Goal: Task Accomplishment & Management: Manage account settings

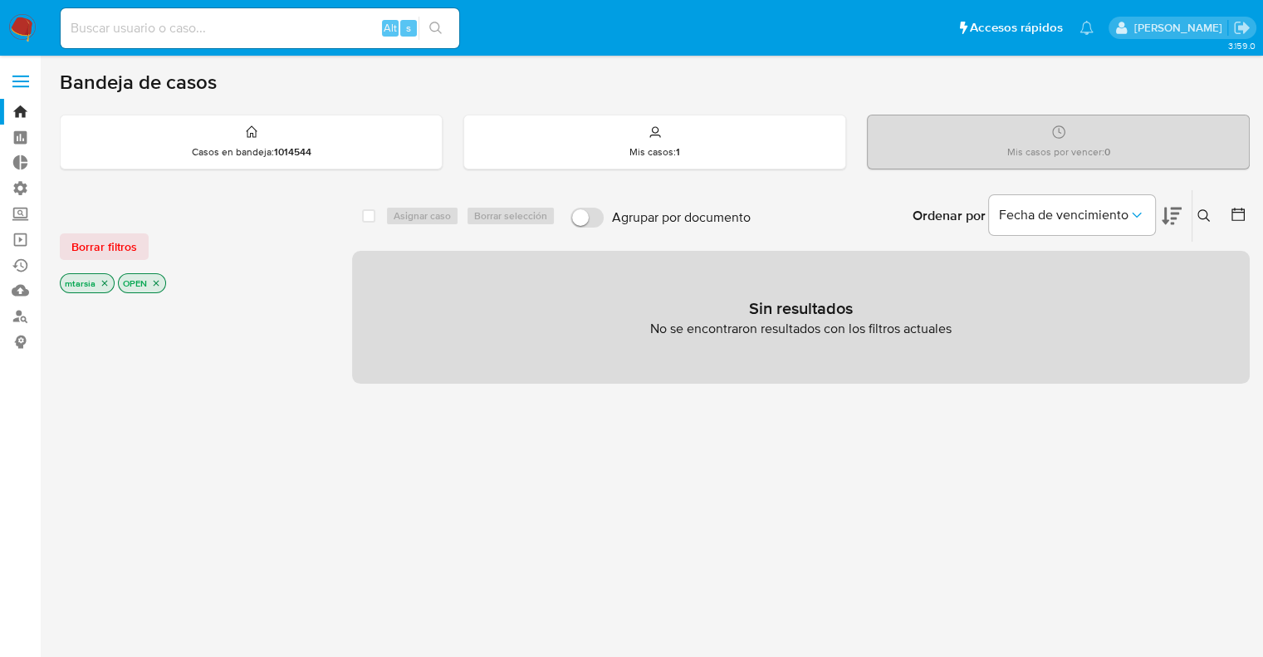
click at [135, 241] on span "Borrar filtros" at bounding box center [104, 246] width 66 height 23
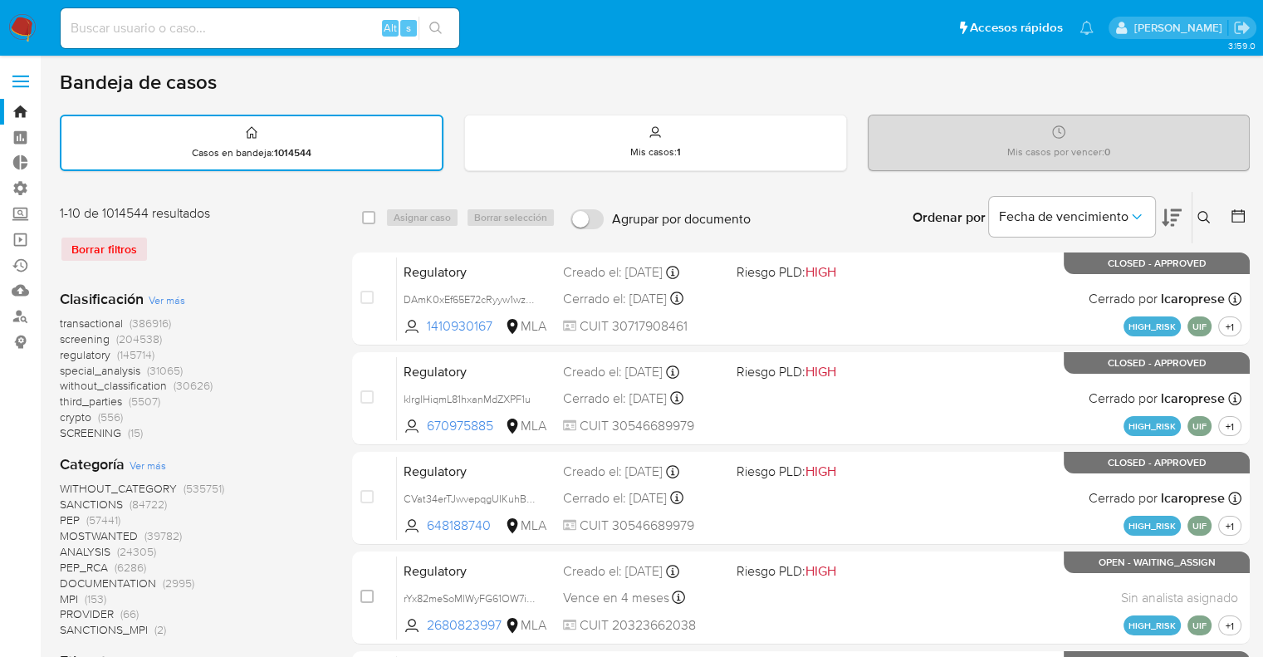
click at [1165, 202] on button at bounding box center [1172, 218] width 20 height 52
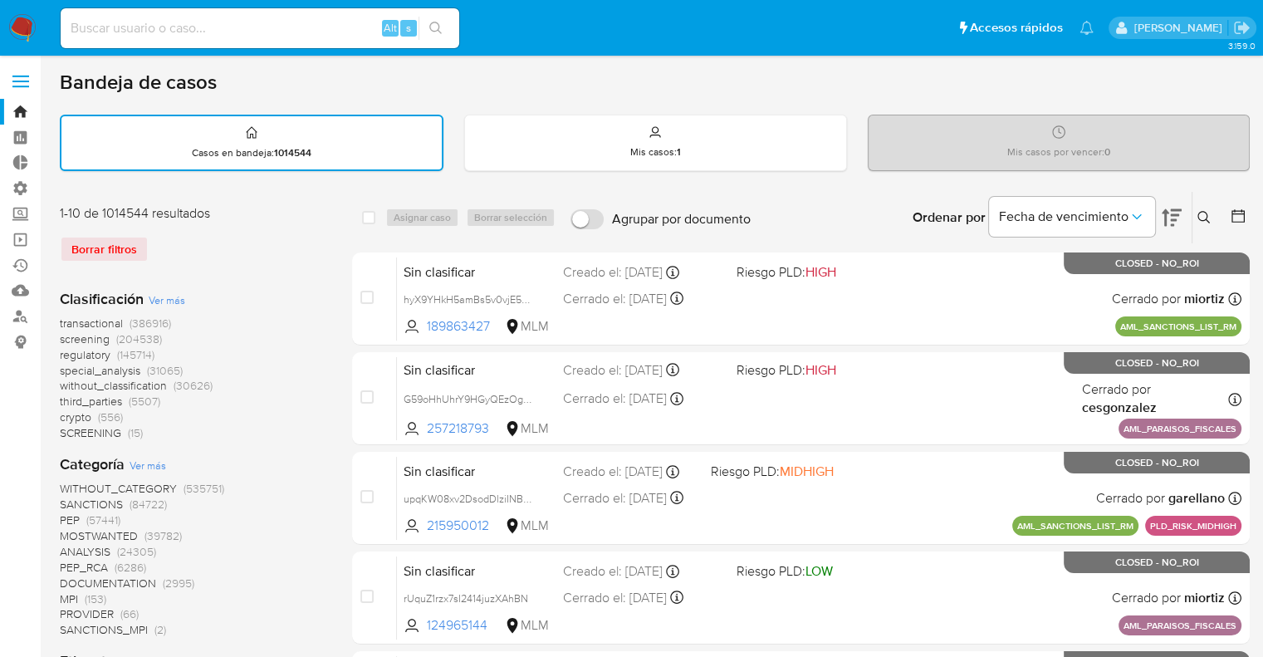
click at [67, 335] on span "screening" at bounding box center [85, 339] width 50 height 17
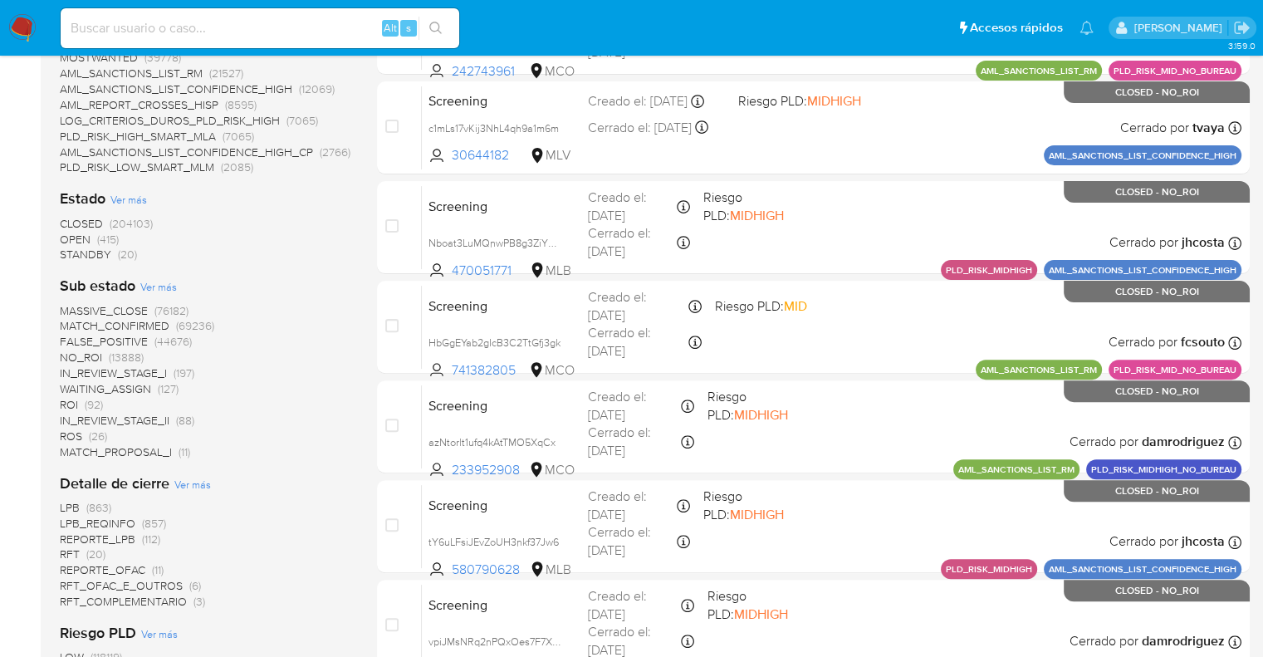
scroll to position [492, 0]
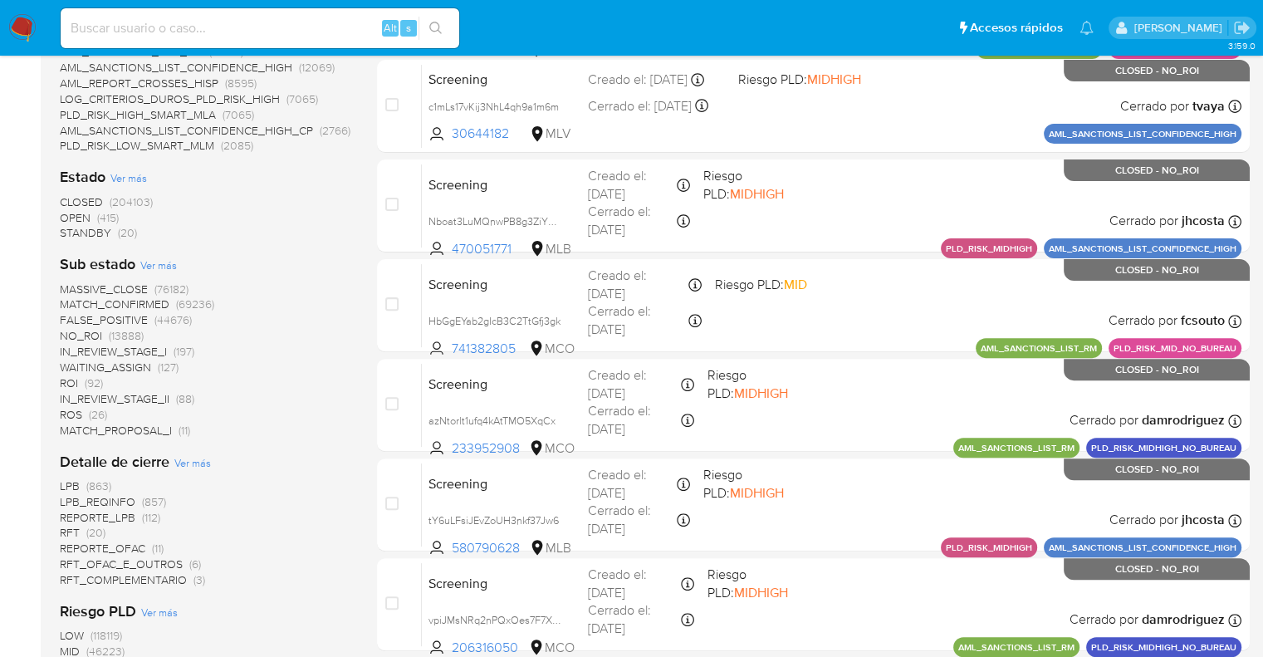
click at [70, 209] on span "OPEN" at bounding box center [75, 217] width 31 height 17
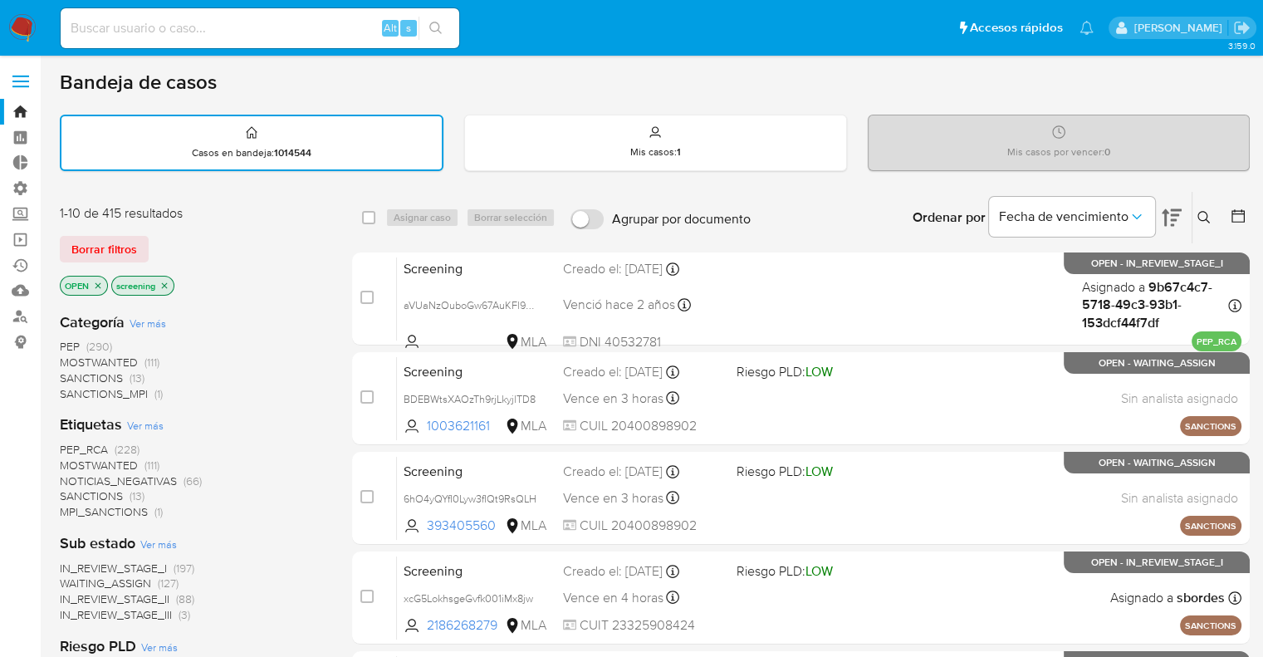
click at [289, 213] on div "1-10 de 415 resultados" at bounding box center [193, 213] width 266 height 18
click at [66, 444] on span "PEP_RCA" at bounding box center [84, 449] width 48 height 17
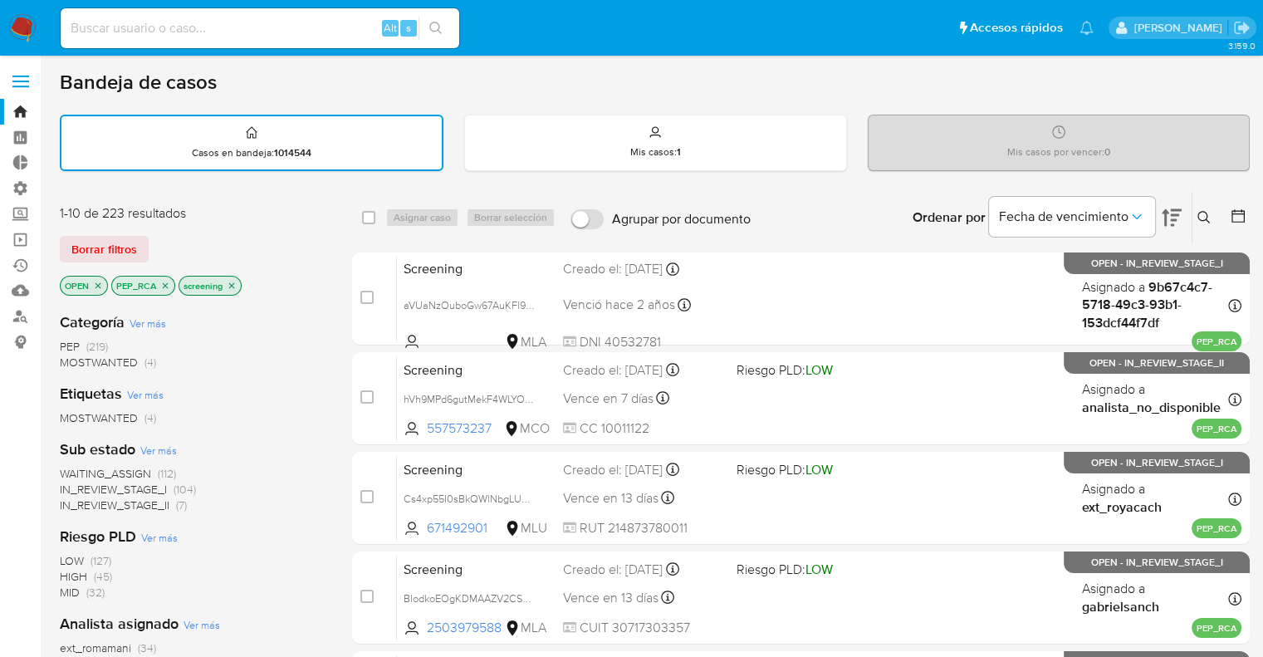
click at [166, 287] on icon "close-filter" at bounding box center [165, 286] width 10 height 10
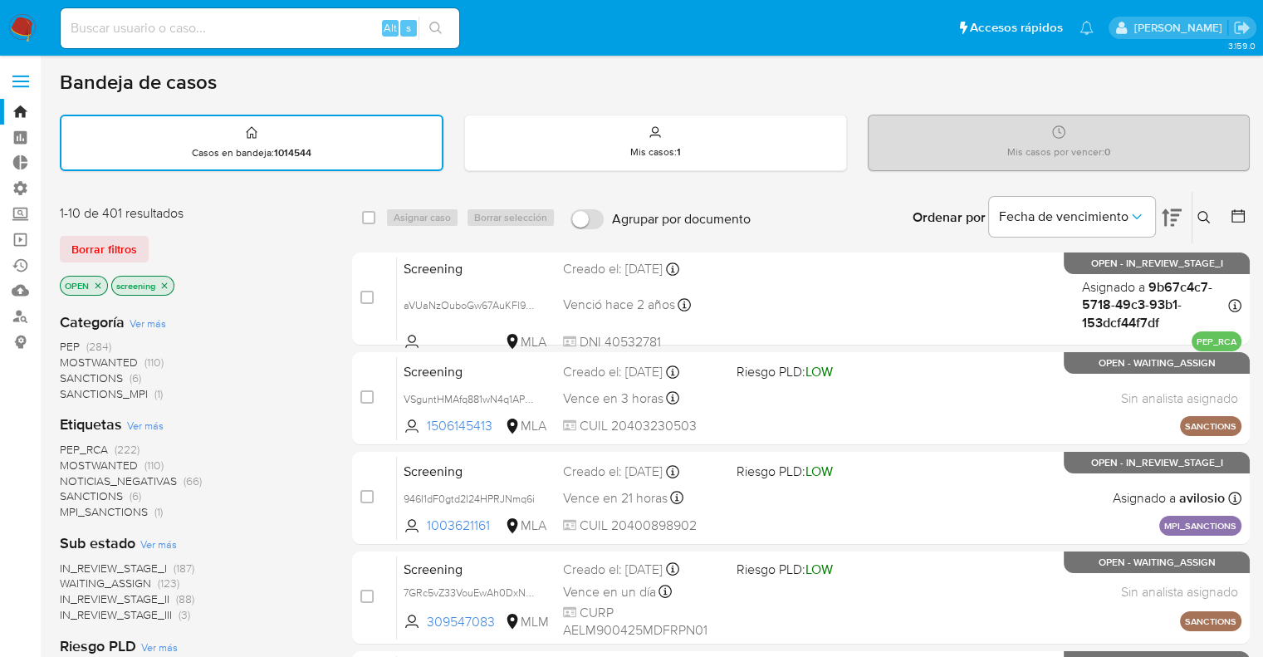
click at [77, 461] on span "MOSTWANTED" at bounding box center [99, 465] width 78 height 17
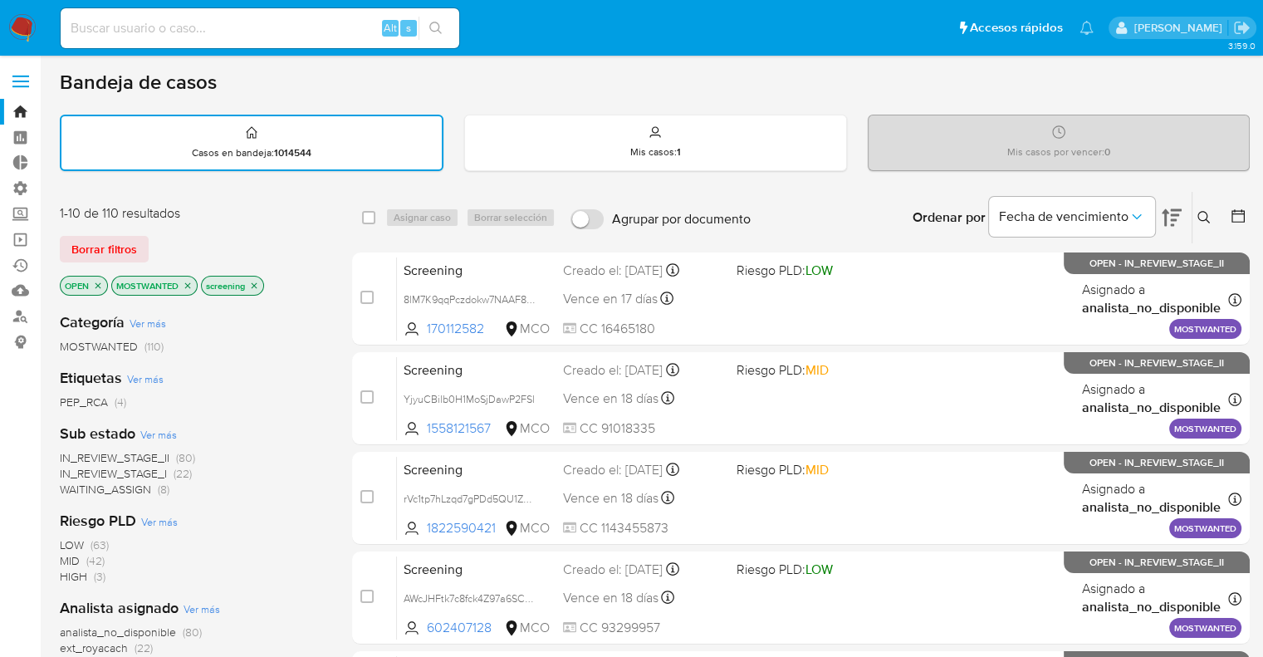
click at [66, 650] on span "ext_royacach" at bounding box center [94, 648] width 68 height 17
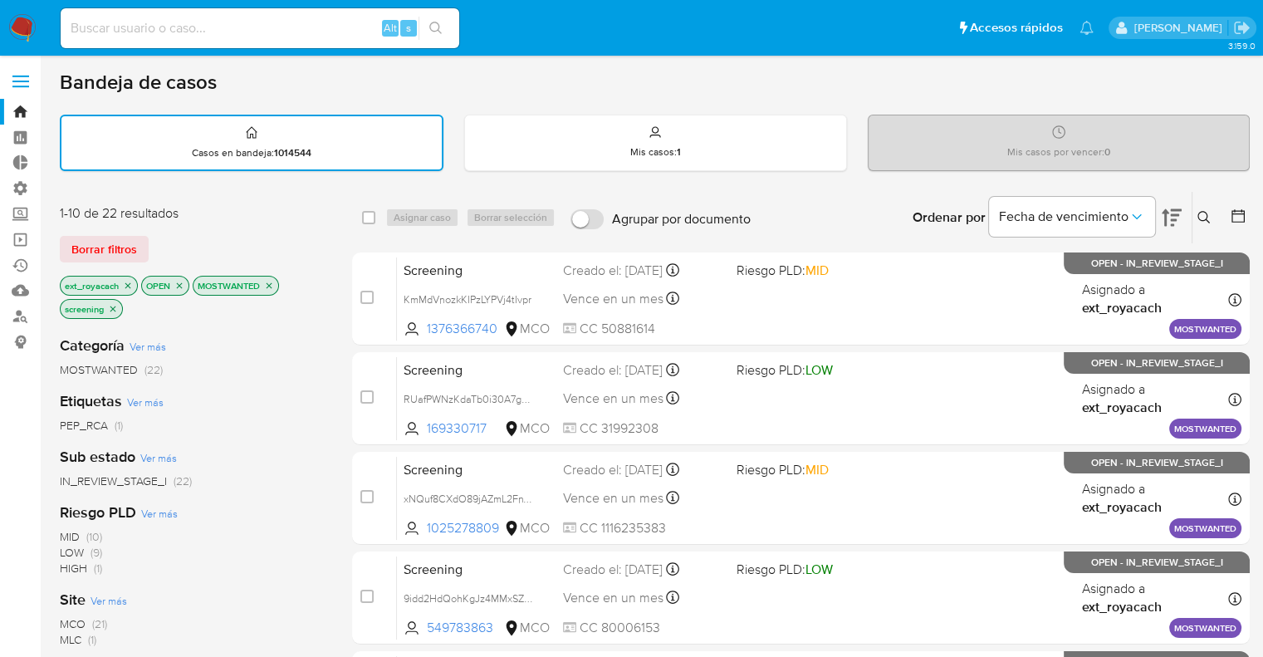
click at [129, 286] on icon "close-filter" at bounding box center [128, 286] width 10 height 10
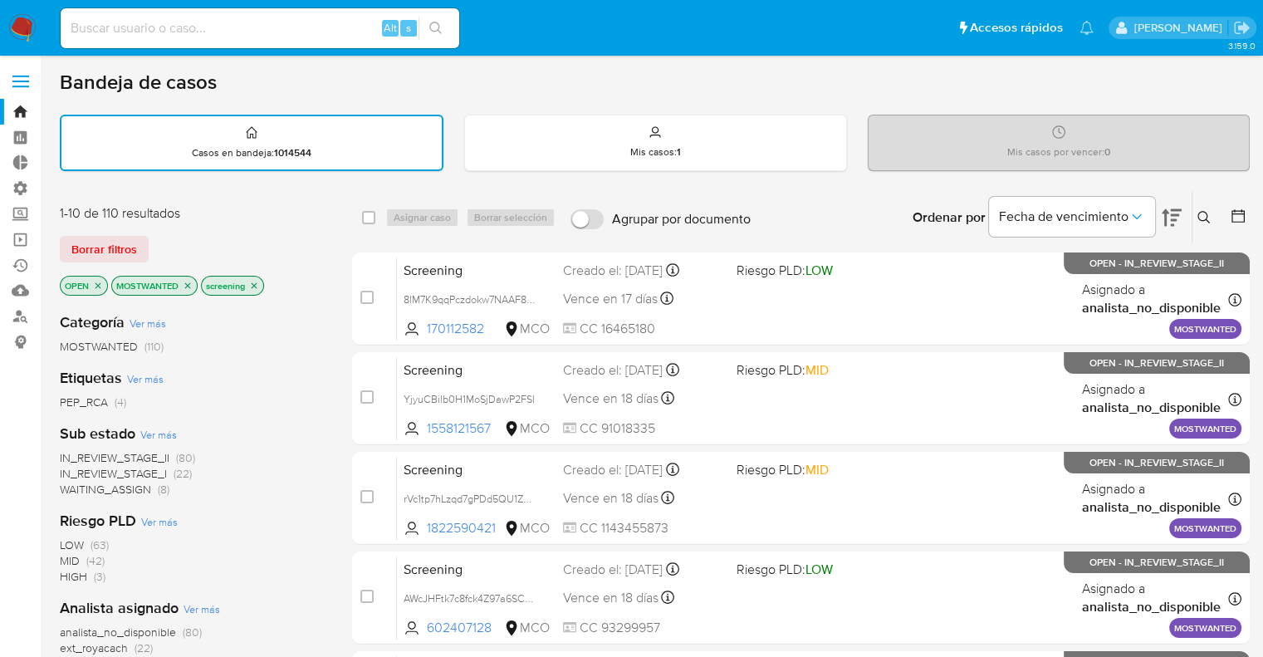
click at [189, 285] on icon "close-filter" at bounding box center [188, 285] width 6 height 6
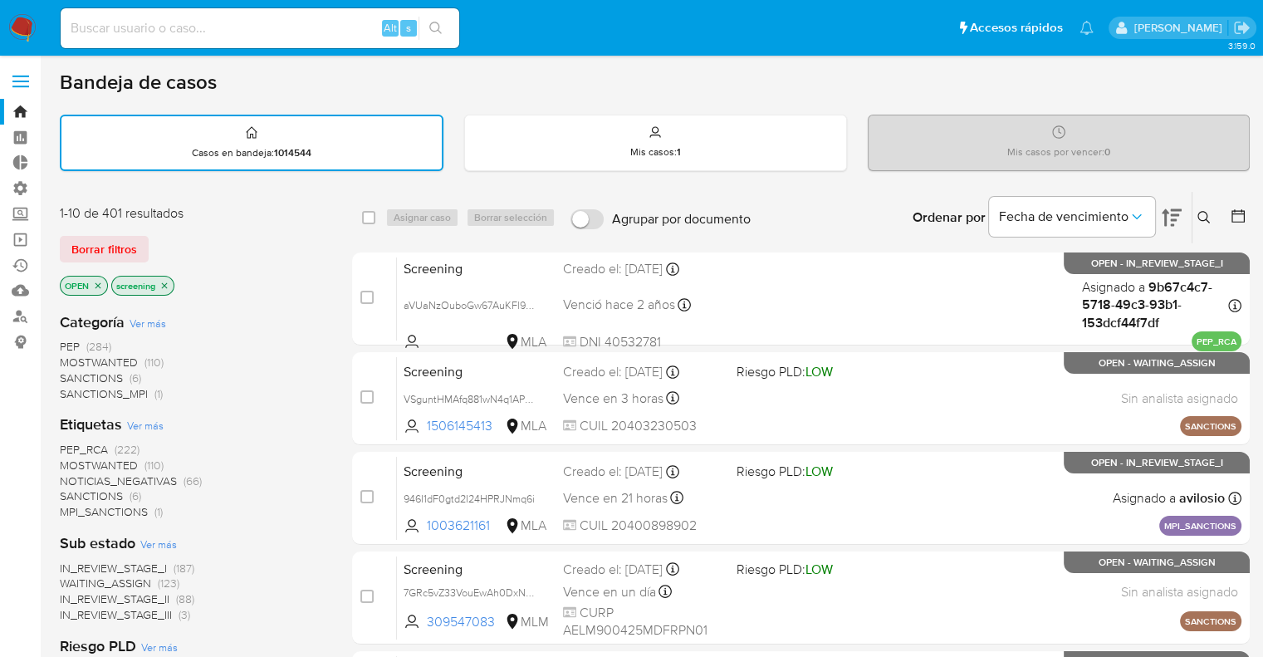
click at [906, 82] on div "Bandeja de casos" at bounding box center [655, 82] width 1190 height 25
click at [902, 86] on div "Bandeja de casos" at bounding box center [655, 82] width 1190 height 25
click at [76, 488] on span "SANCTIONS" at bounding box center [91, 496] width 63 height 17
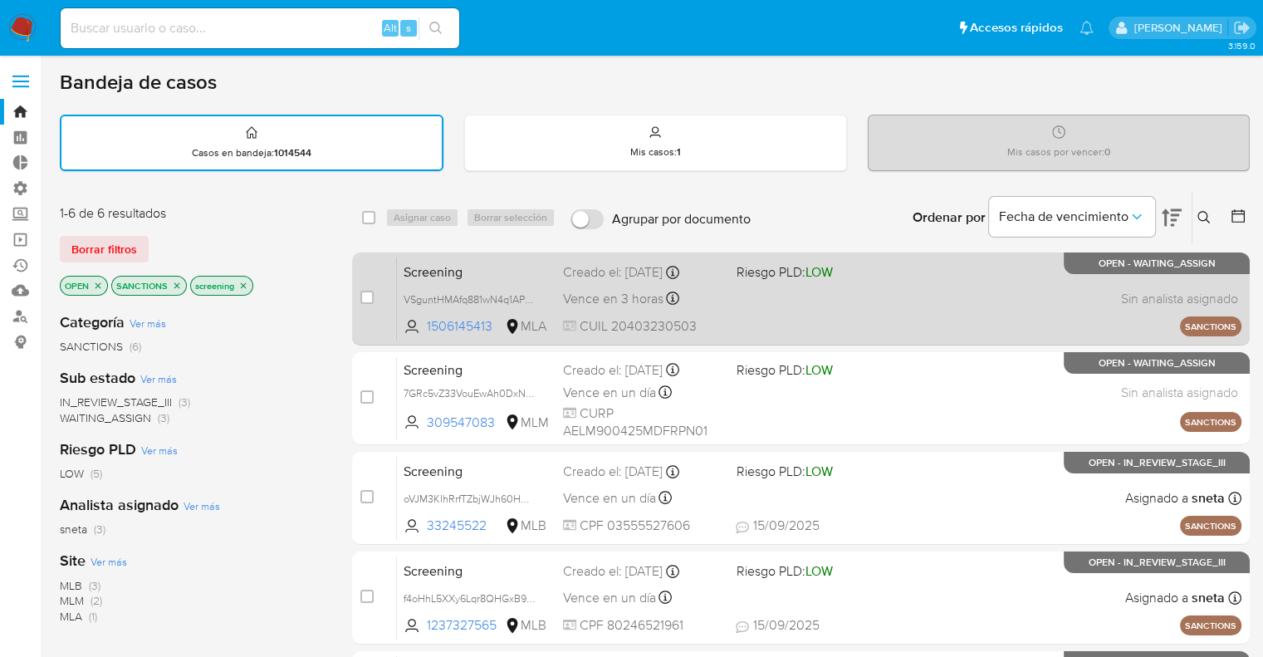
click at [484, 262] on span "Screening" at bounding box center [477, 271] width 146 height 22
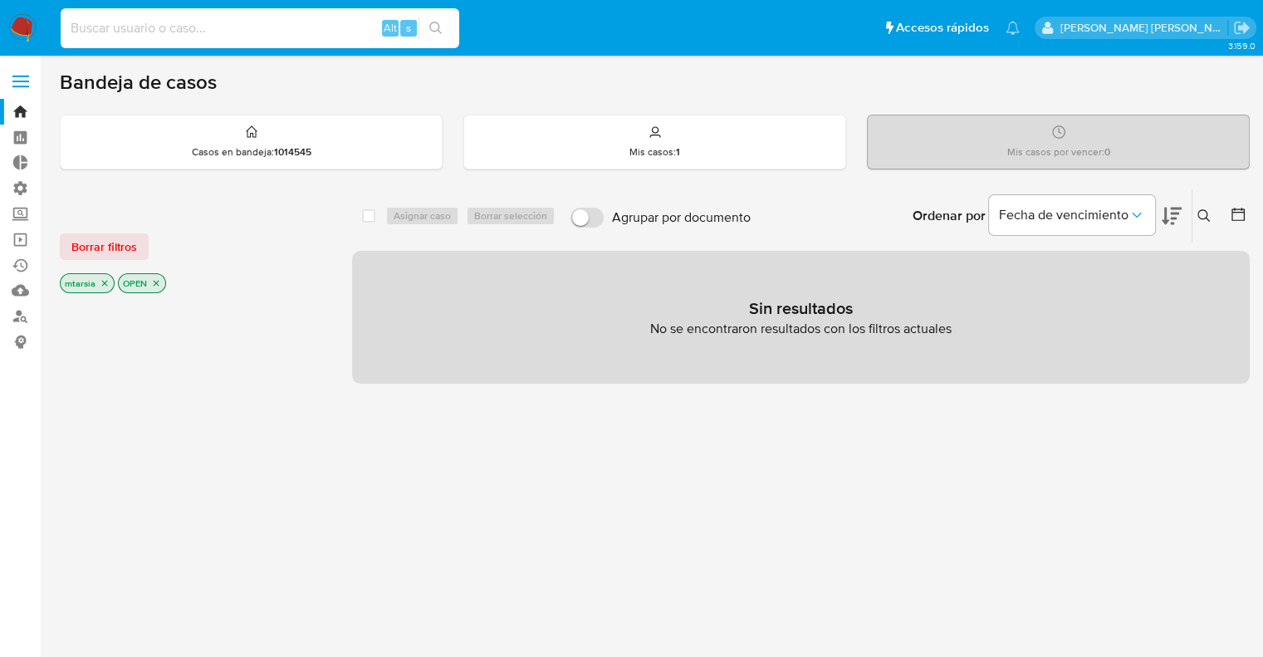
click at [346, 22] on input at bounding box center [260, 28] width 399 height 22
paste input "1351106929"
type input "1351106929"
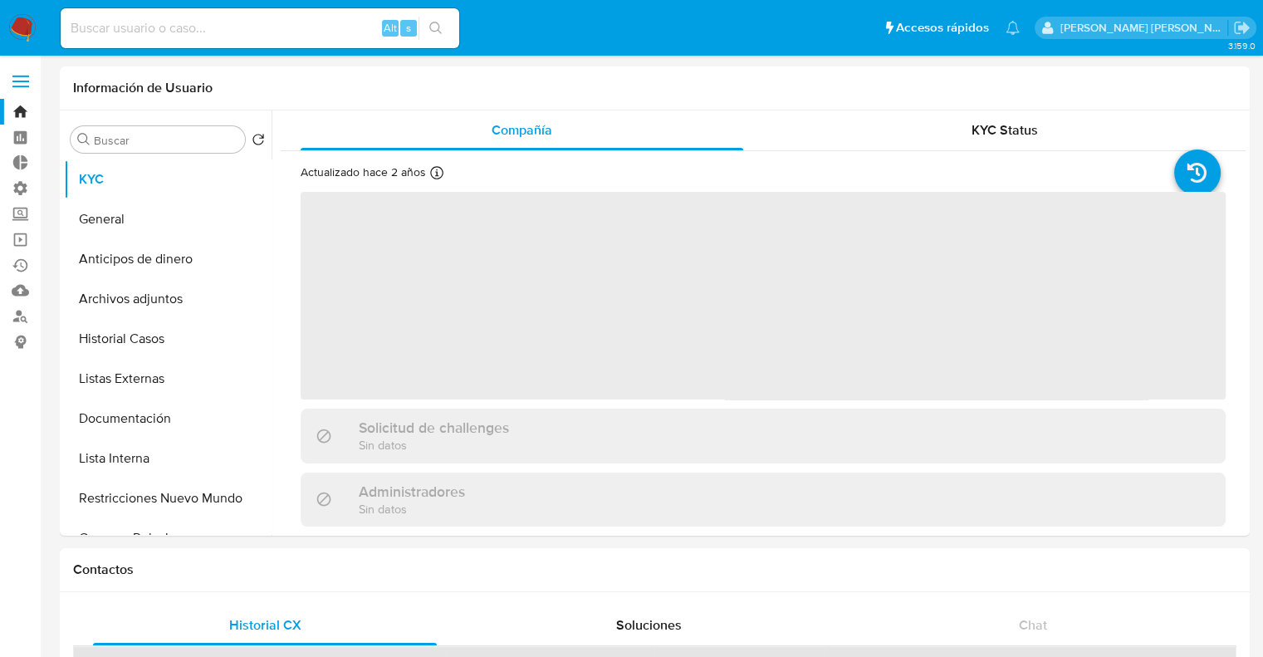
select select "10"
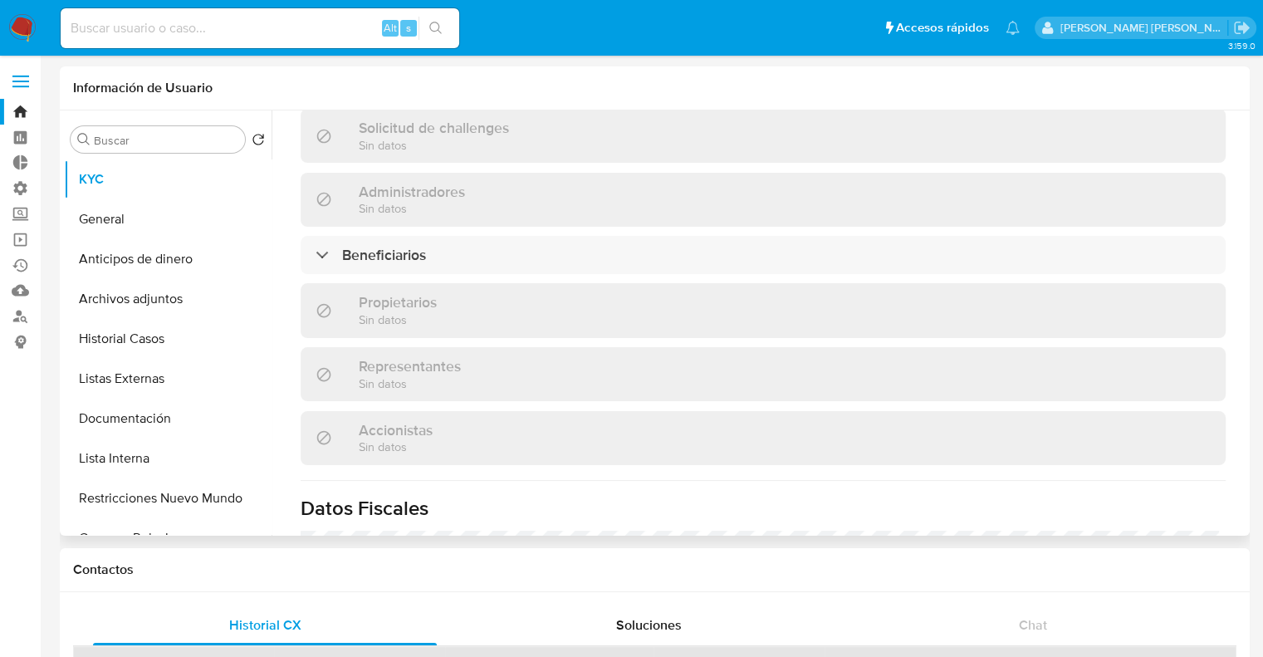
scroll to position [668, 0]
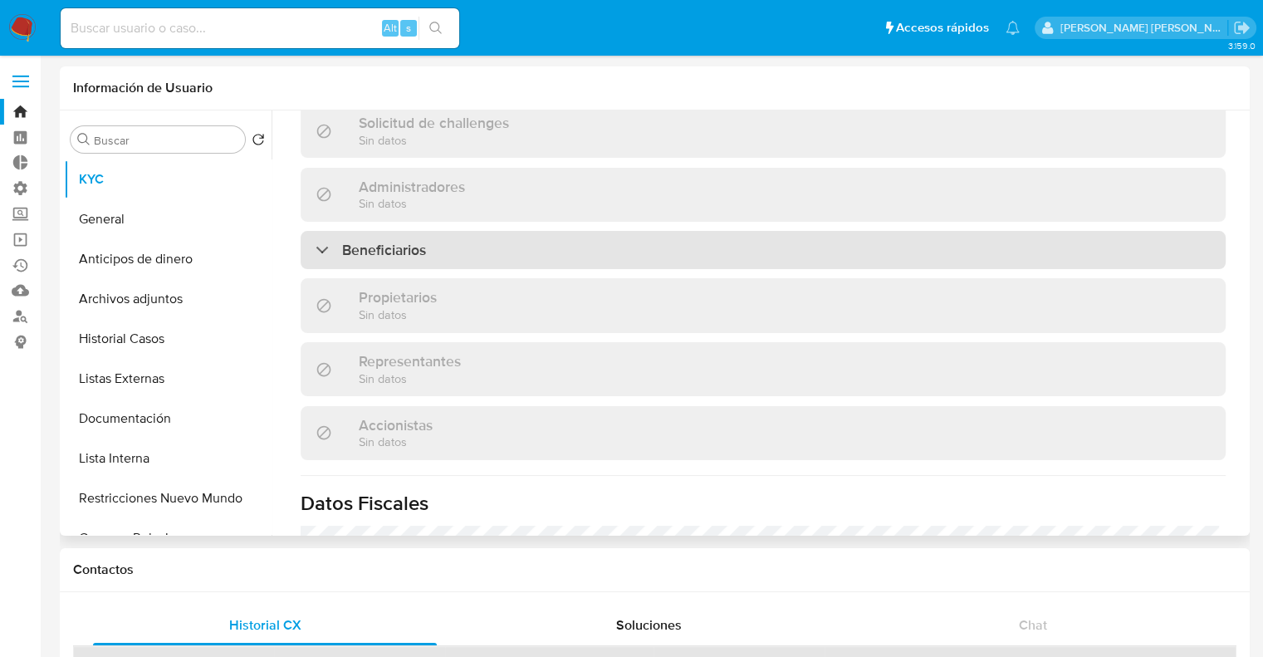
click at [1126, 252] on div "Beneficiarios" at bounding box center [763, 250] width 925 height 38
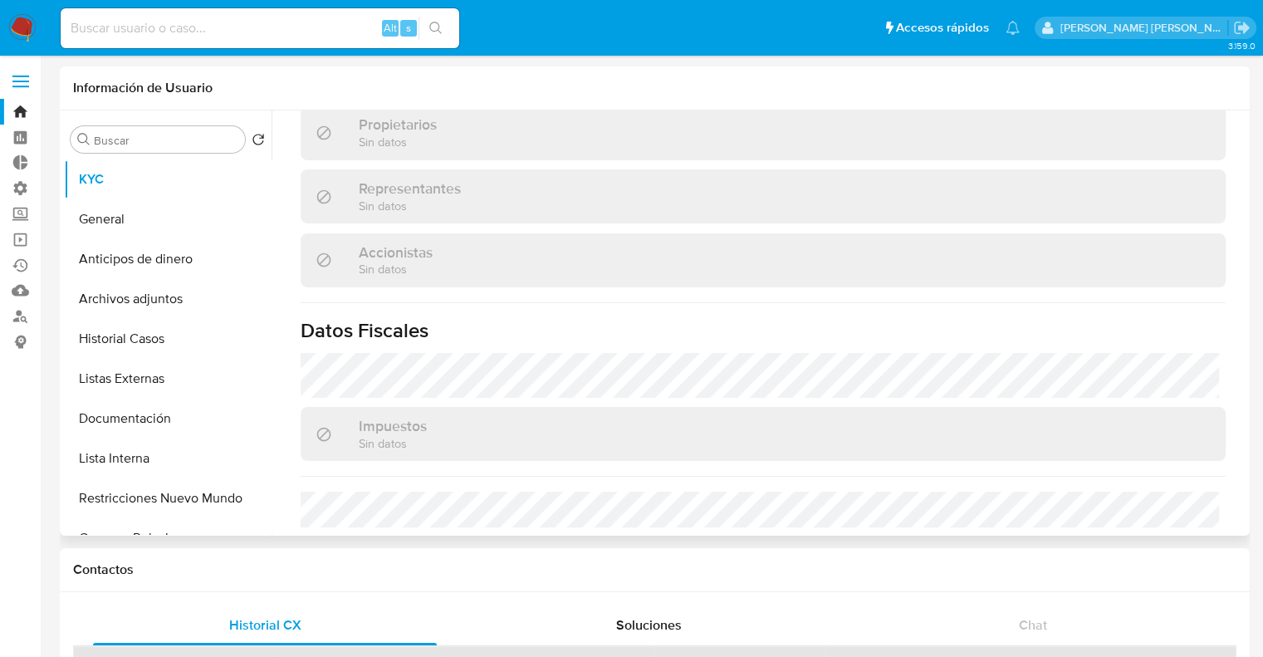
scroll to position [0, 0]
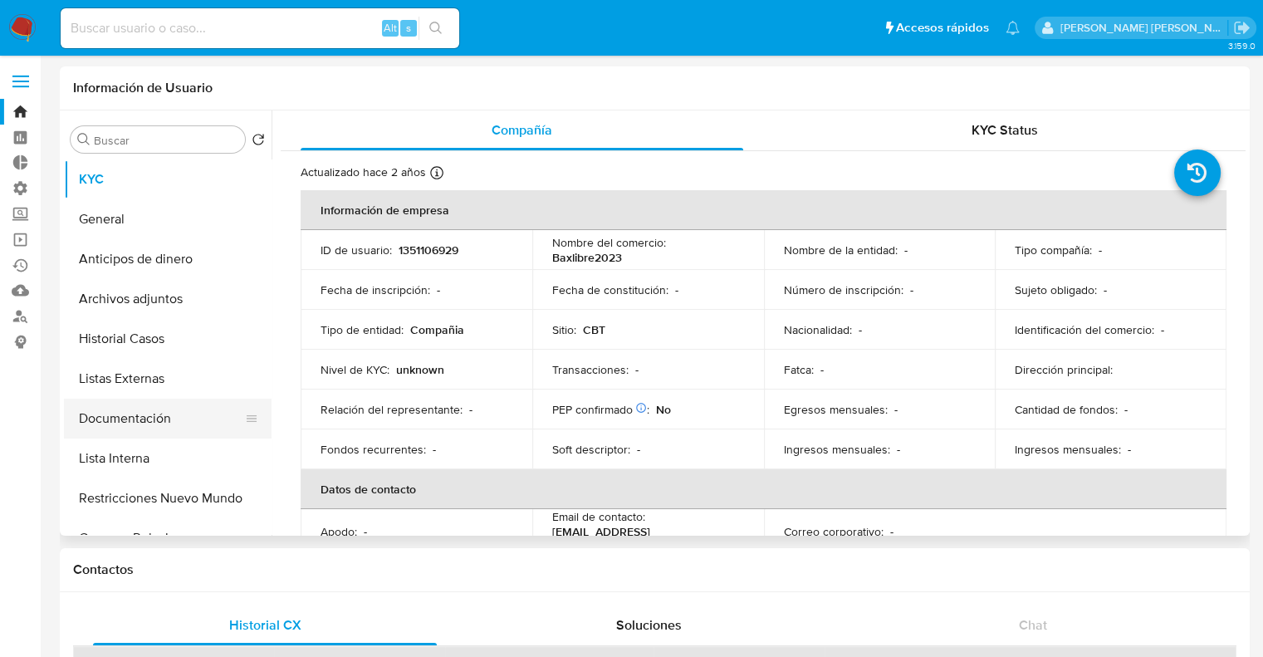
click at [81, 415] on button "Documentación" at bounding box center [161, 419] width 194 height 40
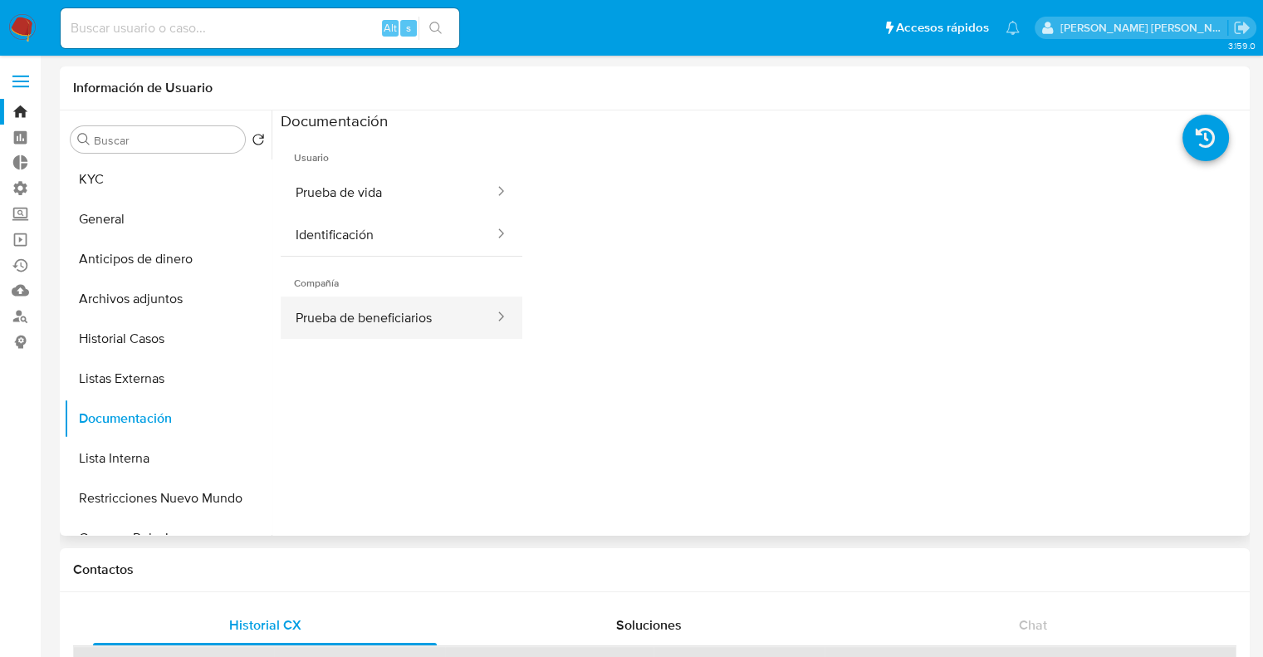
click at [409, 323] on button "Prueba de beneficiarios" at bounding box center [388, 318] width 215 height 42
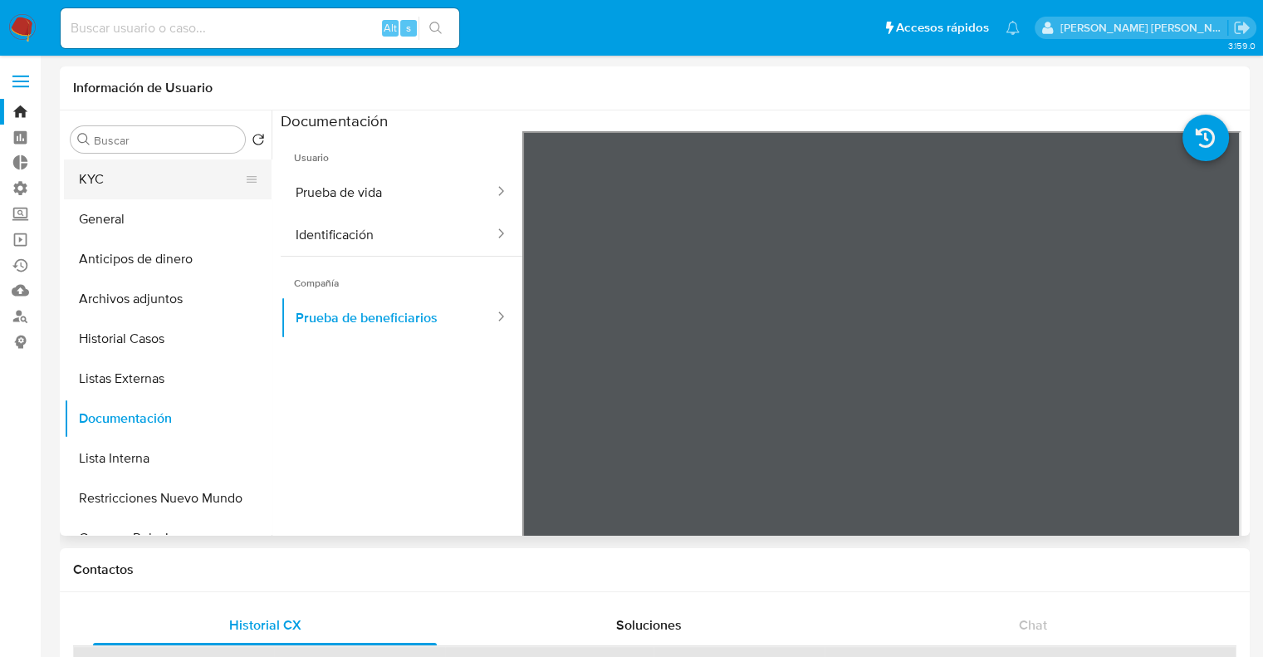
click at [202, 179] on button "KYC" at bounding box center [161, 179] width 194 height 40
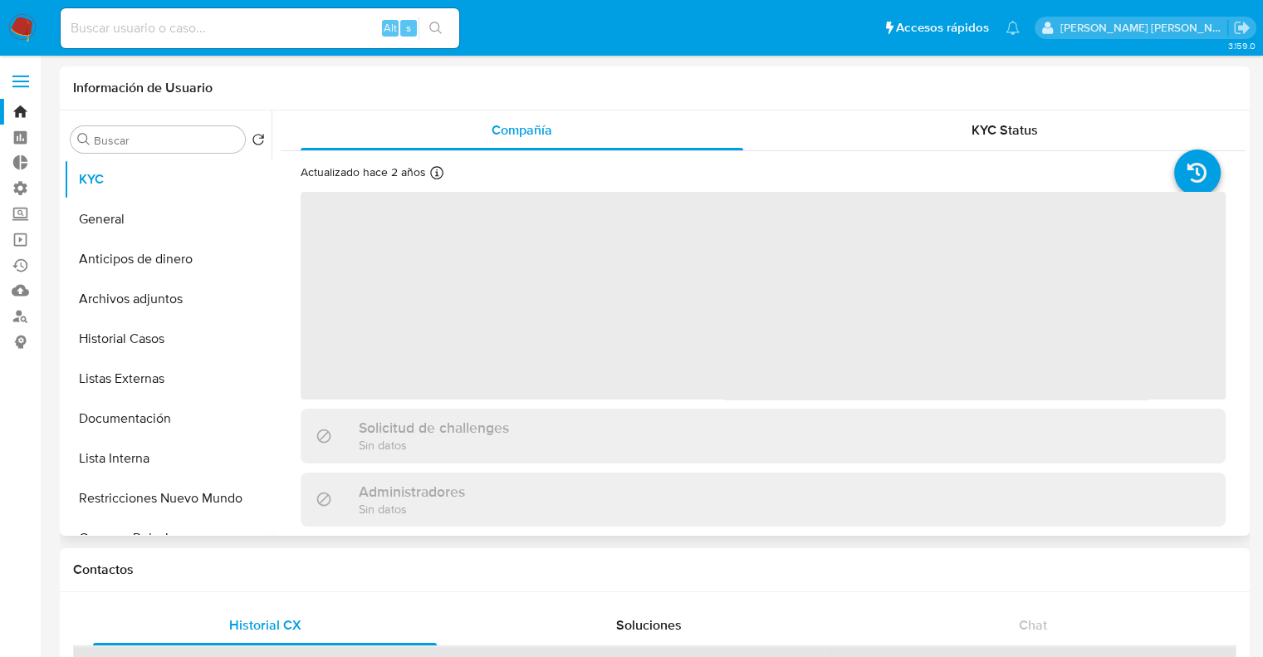
click at [292, 96] on header "Información de Usuario" at bounding box center [655, 88] width 1164 height 17
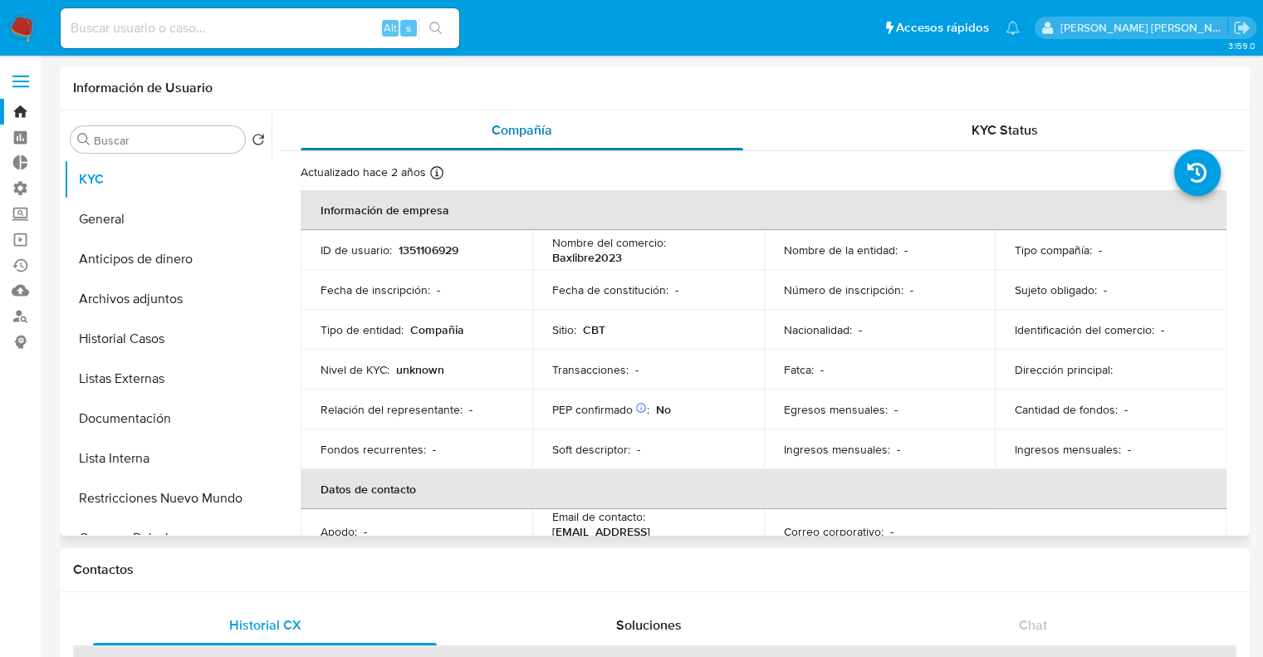
click at [306, 112] on div "Compañía" at bounding box center [522, 130] width 443 height 40
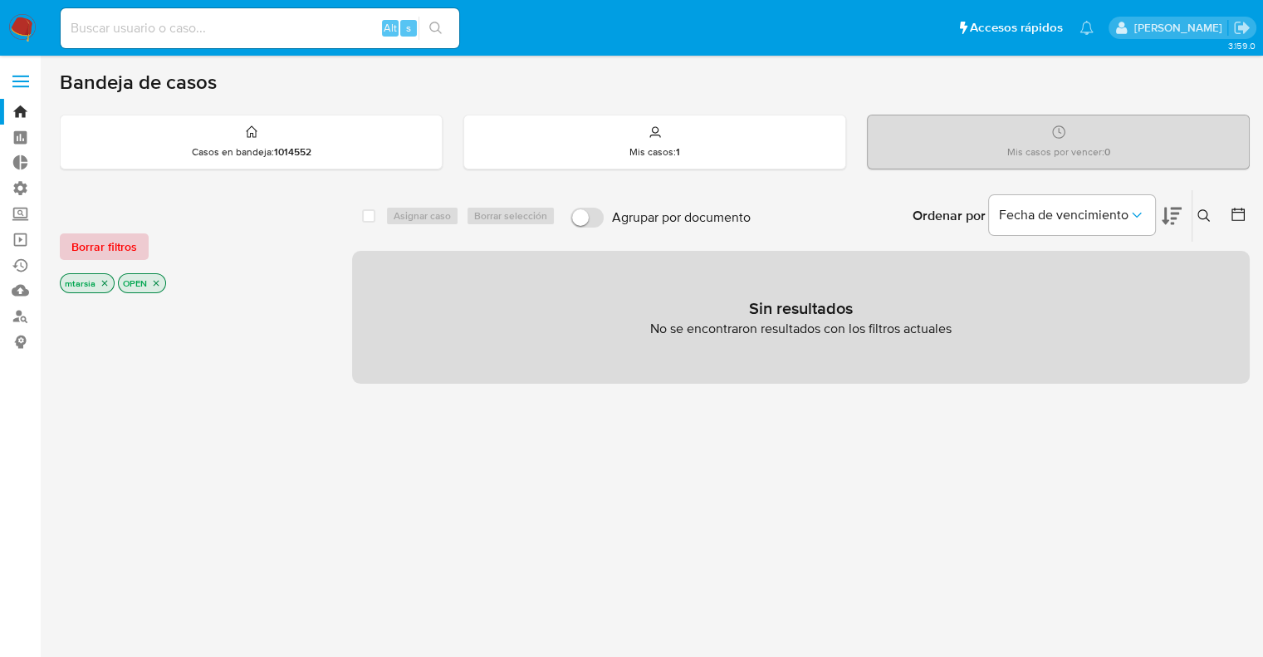
click at [126, 243] on span "Borrar filtros" at bounding box center [104, 246] width 66 height 23
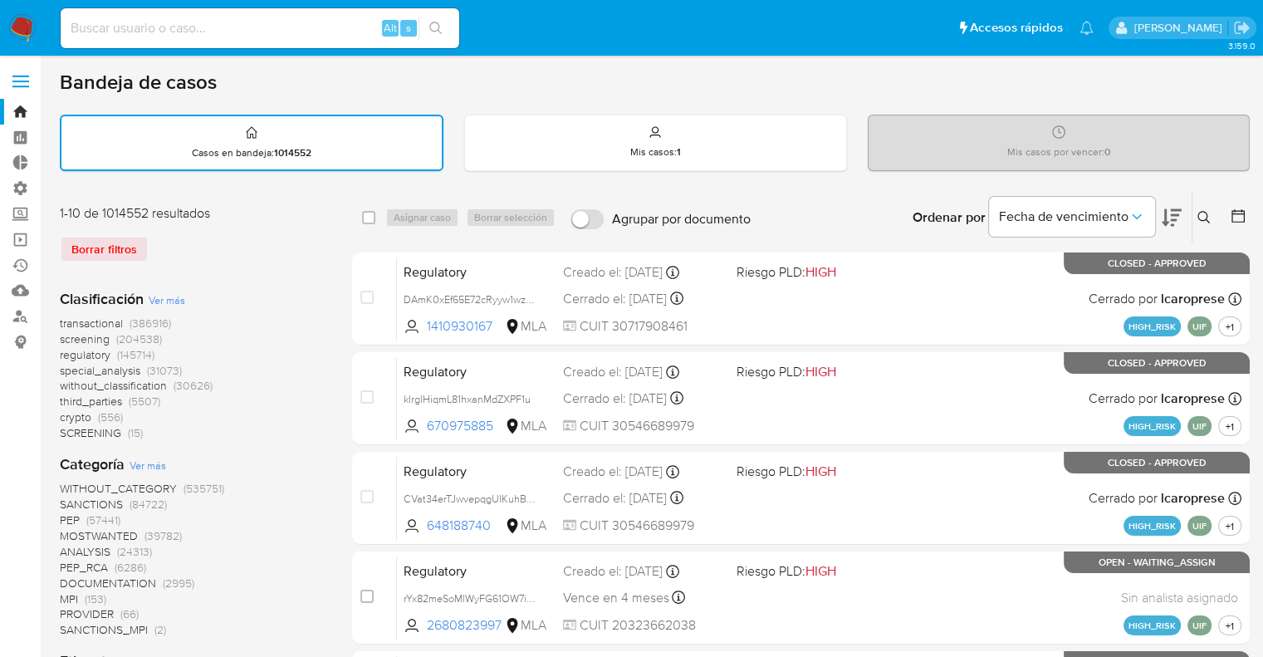
click at [1231, 218] on icon at bounding box center [1238, 216] width 17 height 17
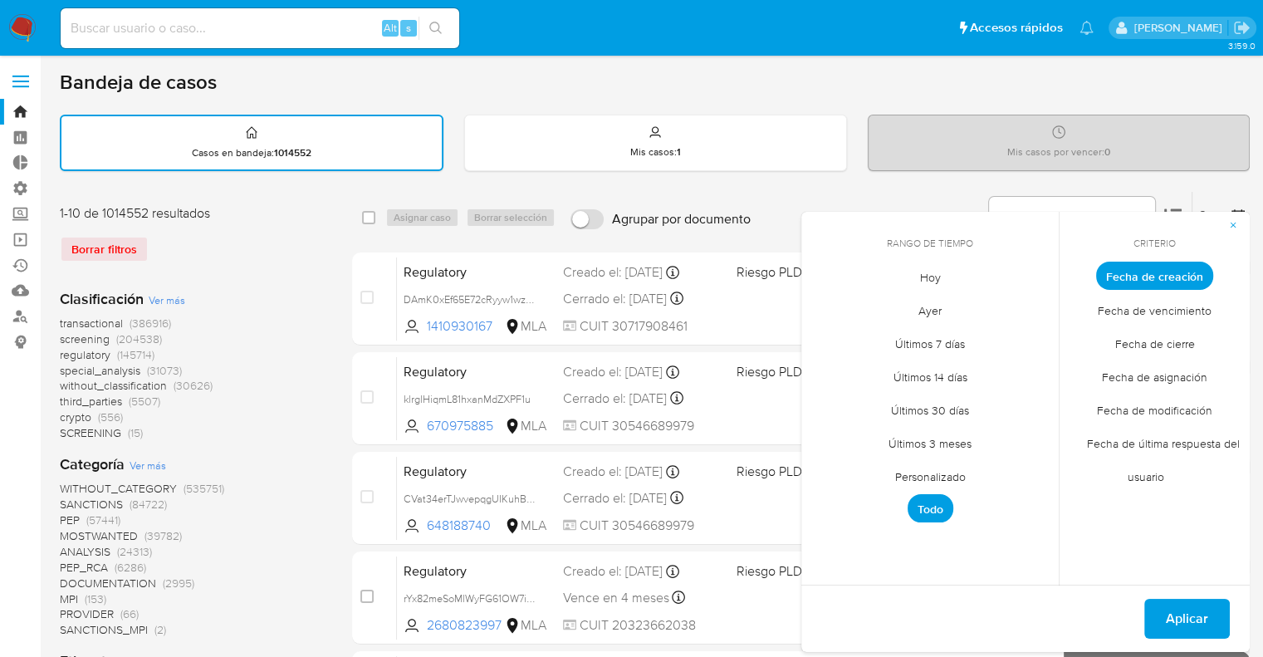
click at [924, 276] on span "Hoy" at bounding box center [931, 277] width 56 height 34
click at [1104, 406] on span "Fecha de modificación" at bounding box center [1155, 410] width 150 height 34
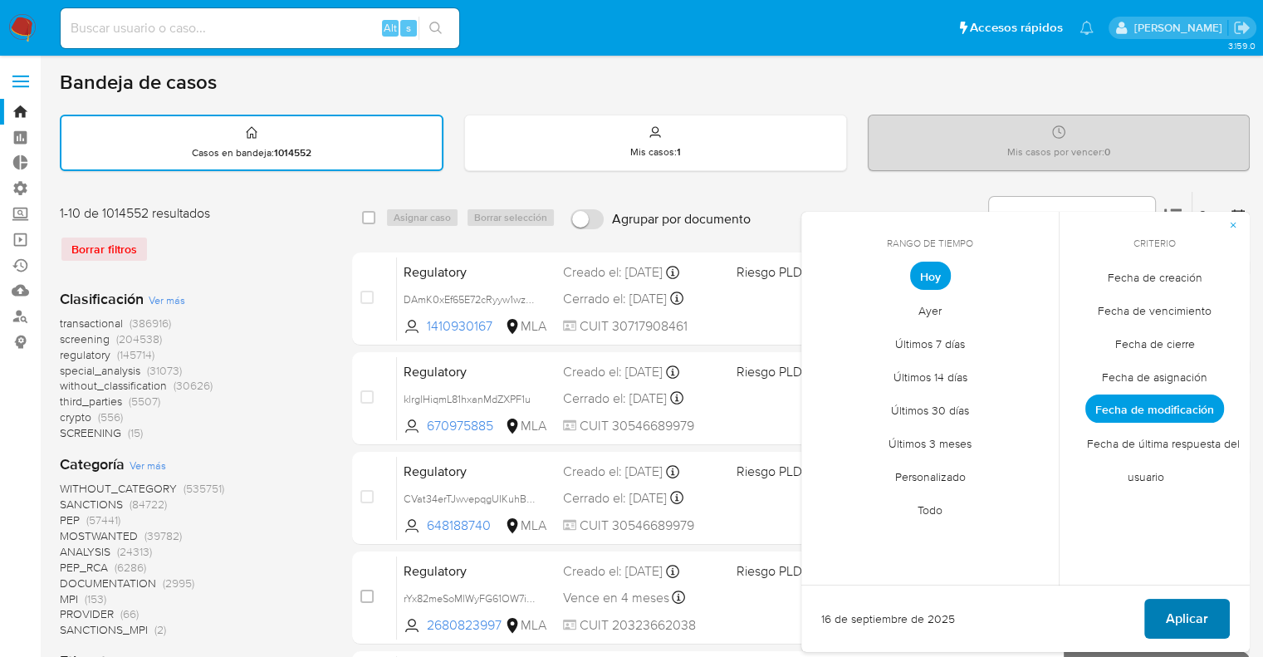
click at [1158, 621] on button "Aplicar" at bounding box center [1188, 619] width 86 height 40
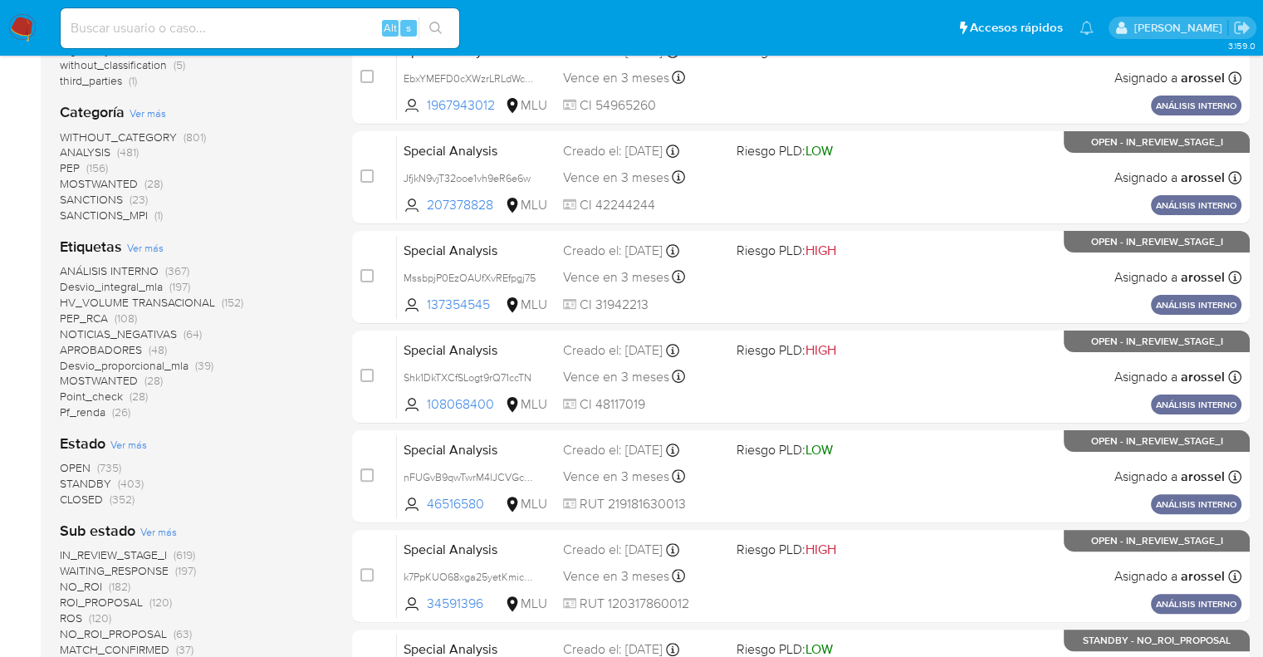
scroll to position [424, 0]
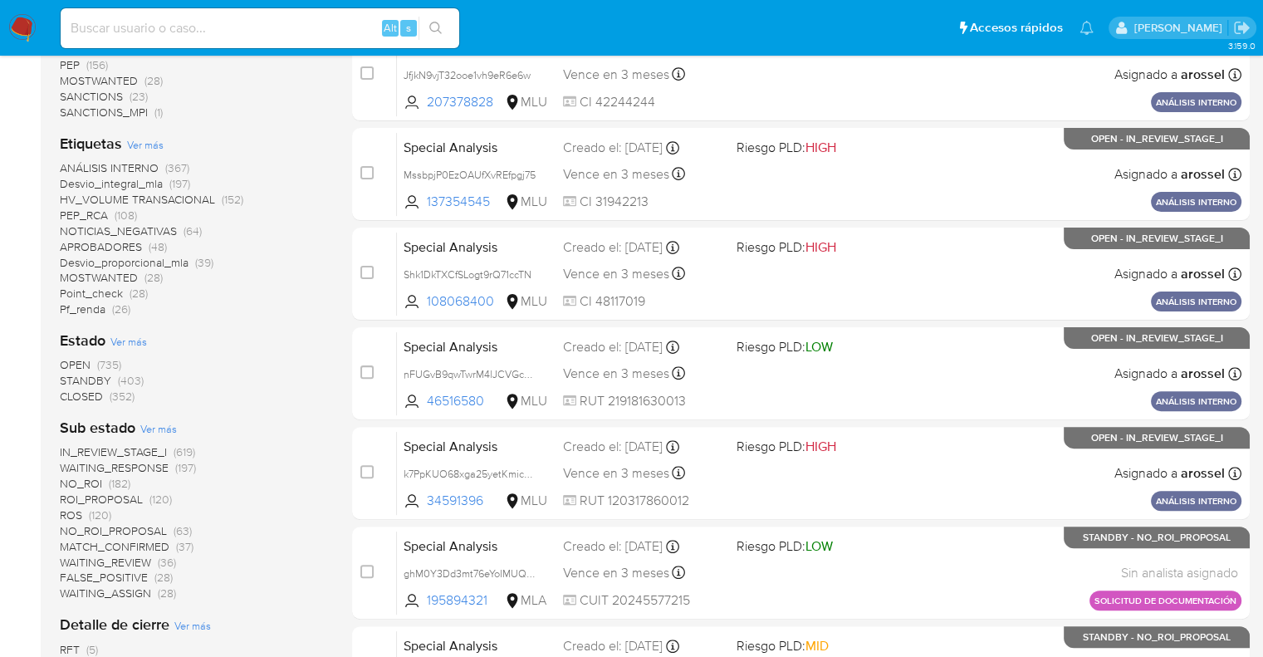
click at [70, 394] on span "CLOSED" at bounding box center [81, 396] width 43 height 17
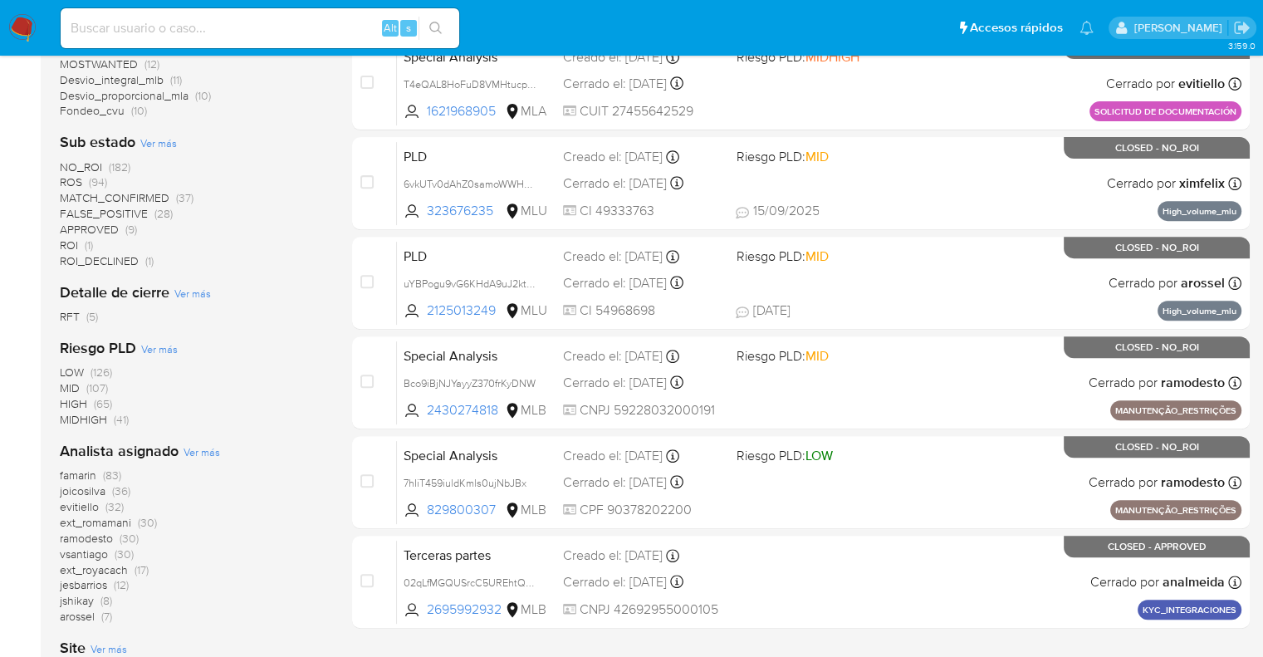
scroll to position [615, 0]
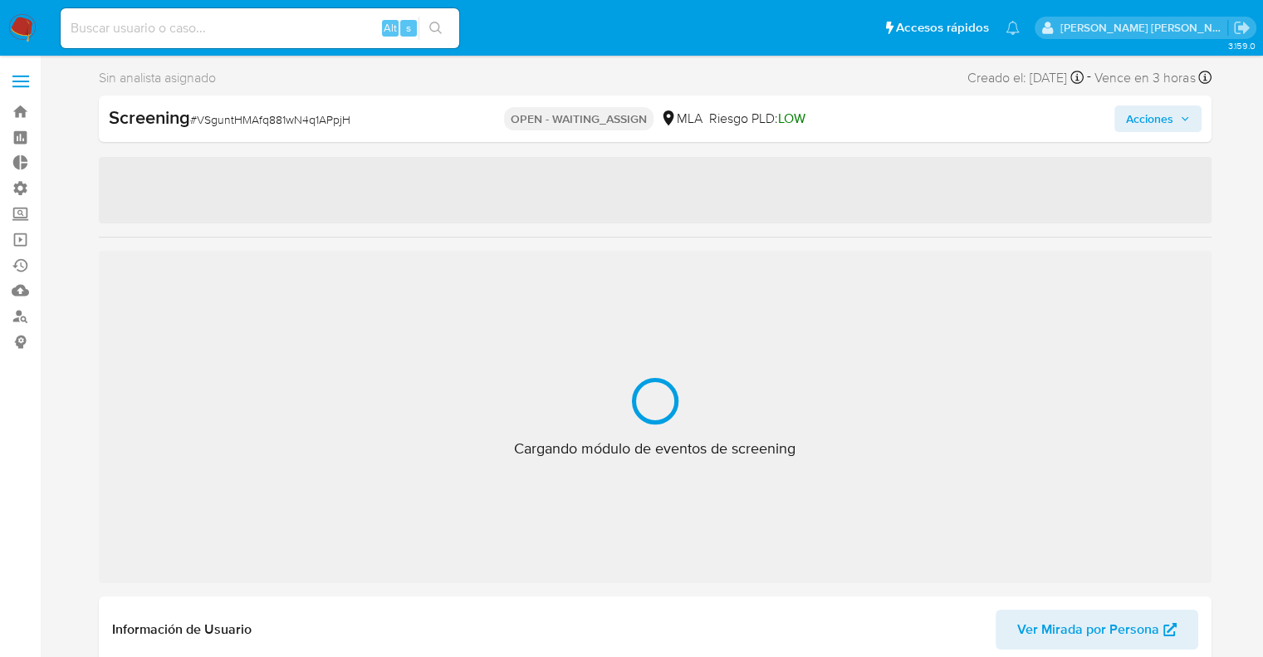
select select "10"
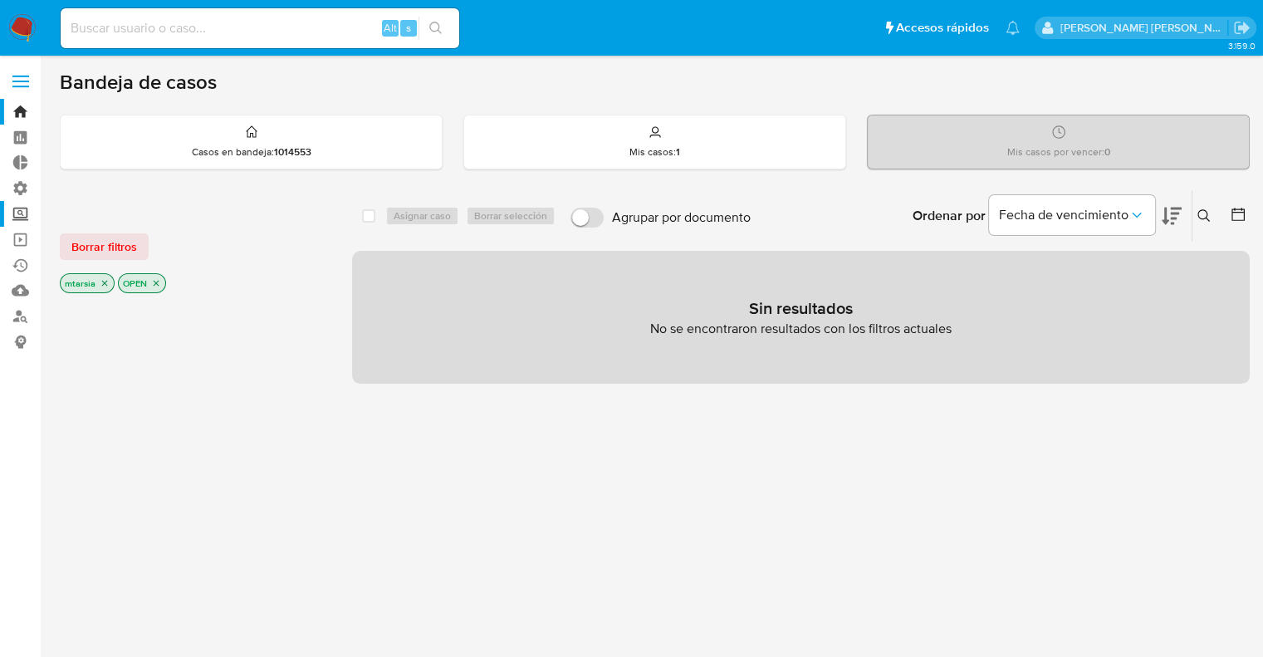
click at [23, 218] on label "Screening" at bounding box center [99, 214] width 198 height 26
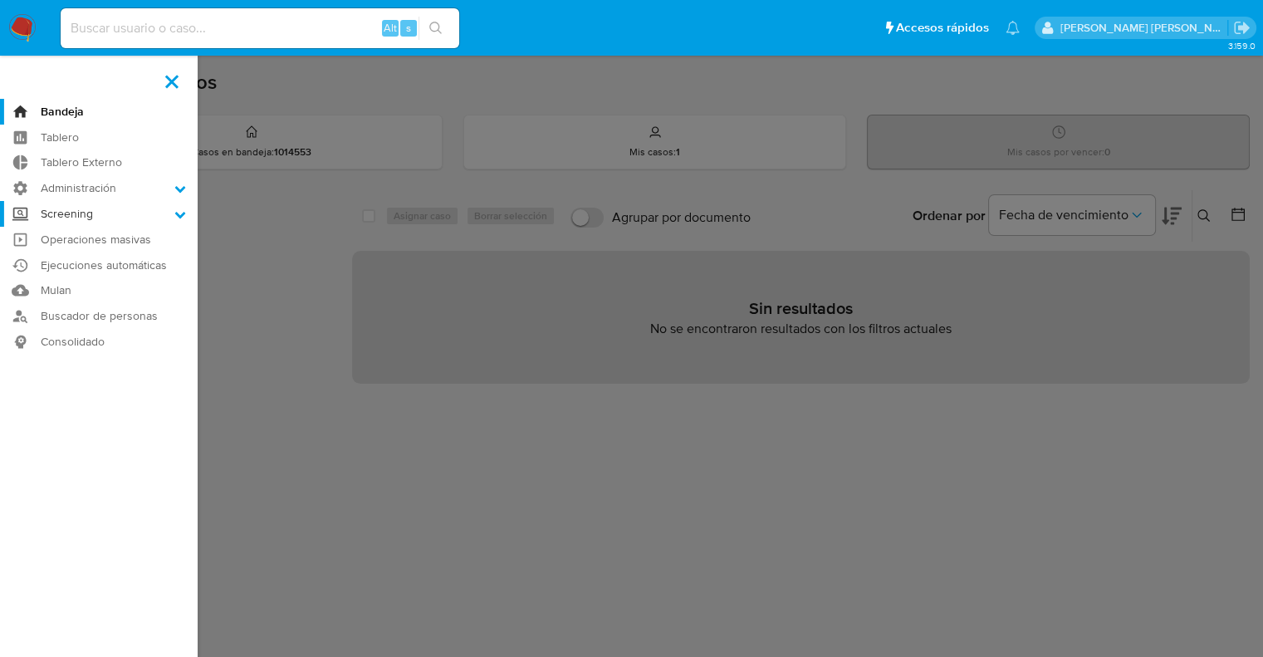
click at [0, 0] on input "Screening" at bounding box center [0, 0] width 0 height 0
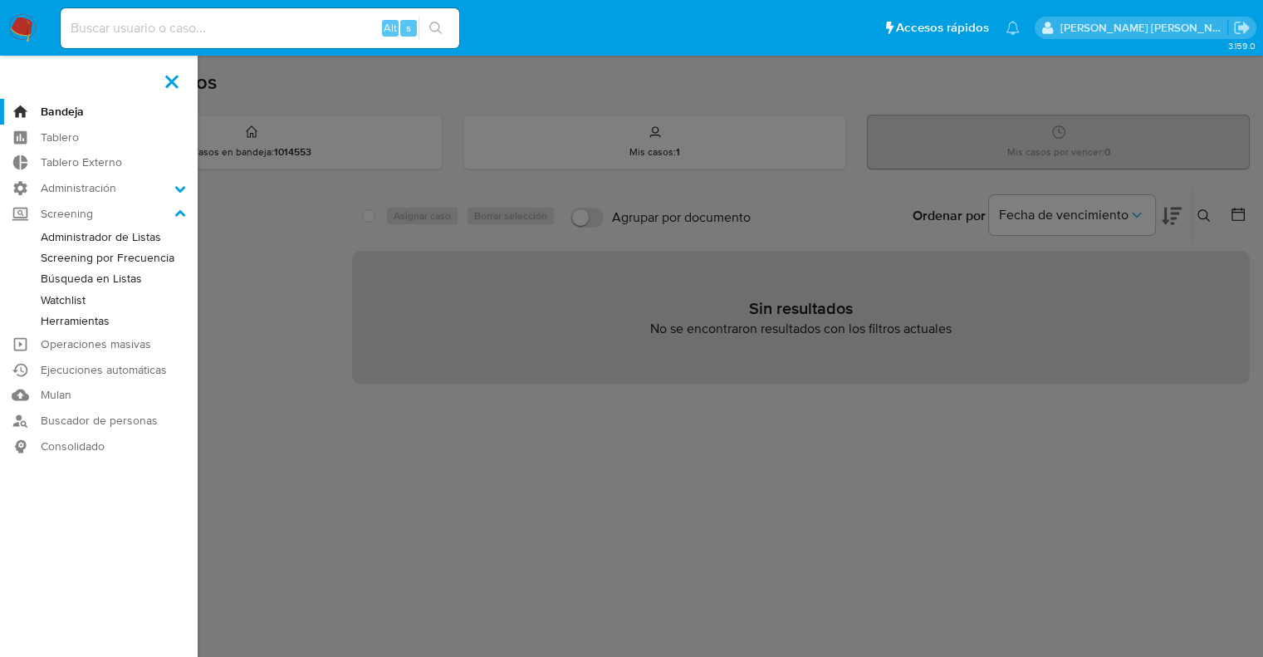
click at [37, 235] on link "Administrador de Listas" at bounding box center [99, 237] width 198 height 21
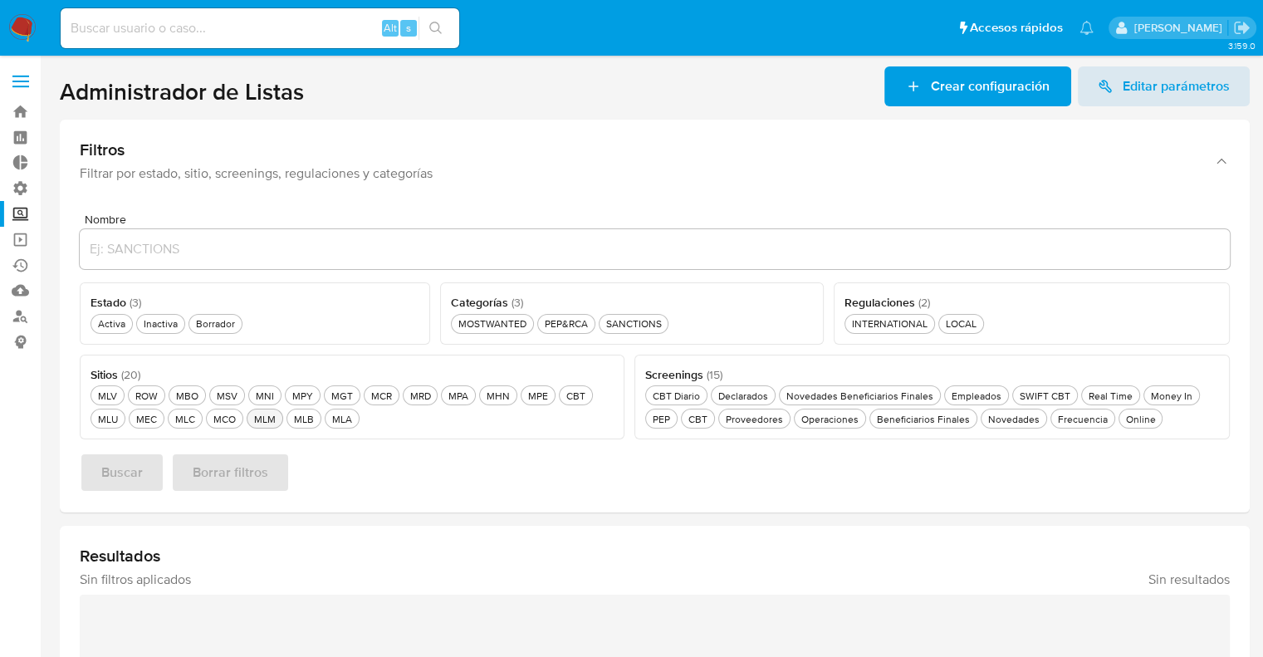
click at [251, 419] on div "MLM MLM" at bounding box center [265, 419] width 28 height 14
click at [119, 327] on div "Activa Activa" at bounding box center [112, 323] width 34 height 14
click at [621, 328] on div "SANCTIONS SANCTIONS" at bounding box center [634, 323] width 62 height 14
click at [1123, 418] on div "Online Online" at bounding box center [1141, 419] width 37 height 14
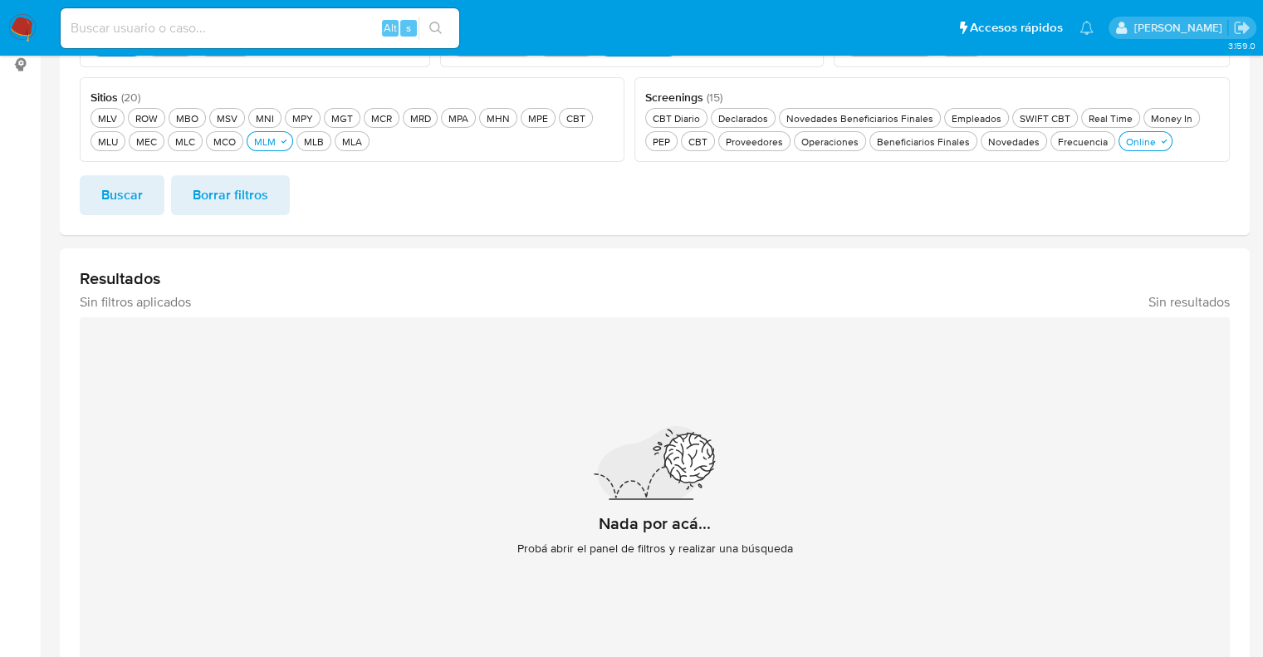
scroll to position [282, 0]
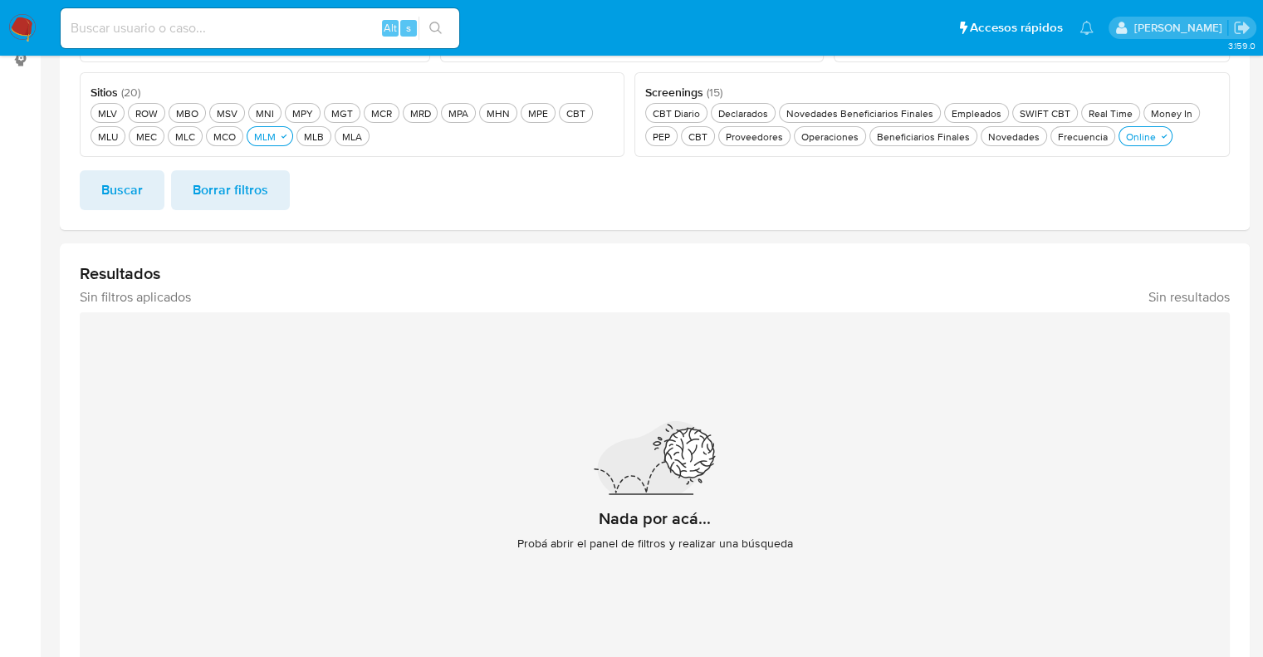
click at [1133, 145] on div "Screenings ( 15 ) Este campo es requerido CBT Diario CBT Diario Declarados Decl…" at bounding box center [933, 115] width 596 height 86
click at [1137, 140] on div "Online Online" at bounding box center [1141, 137] width 37 height 14
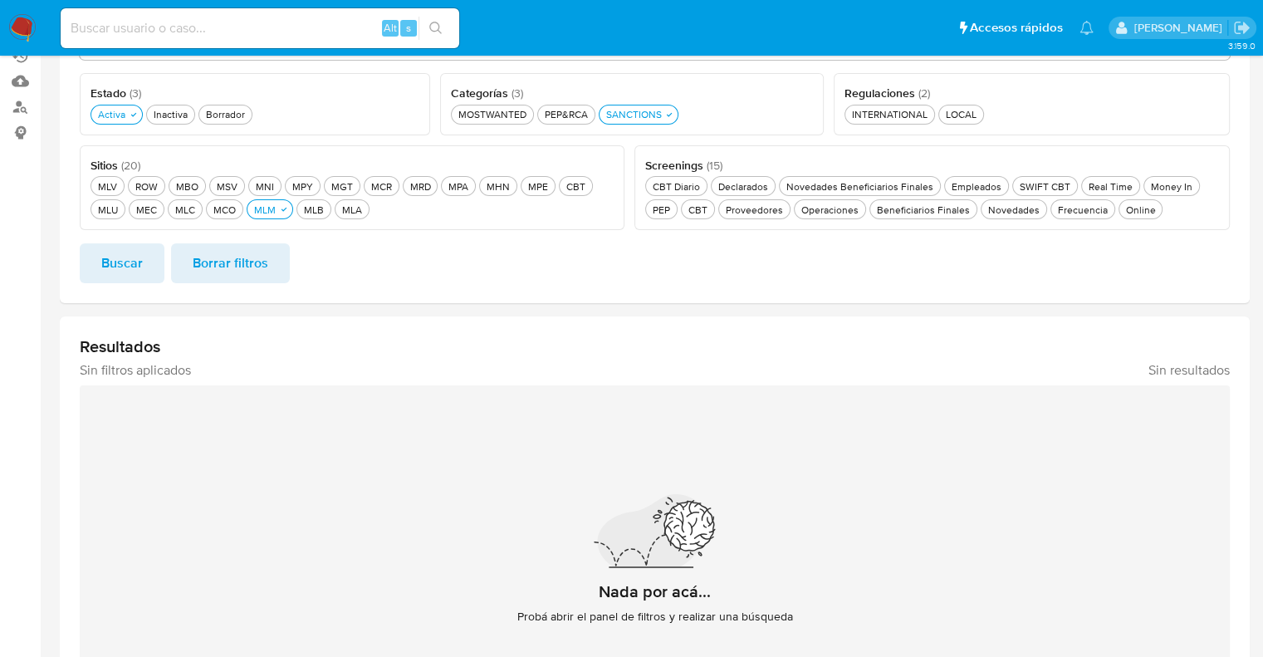
scroll to position [192, 0]
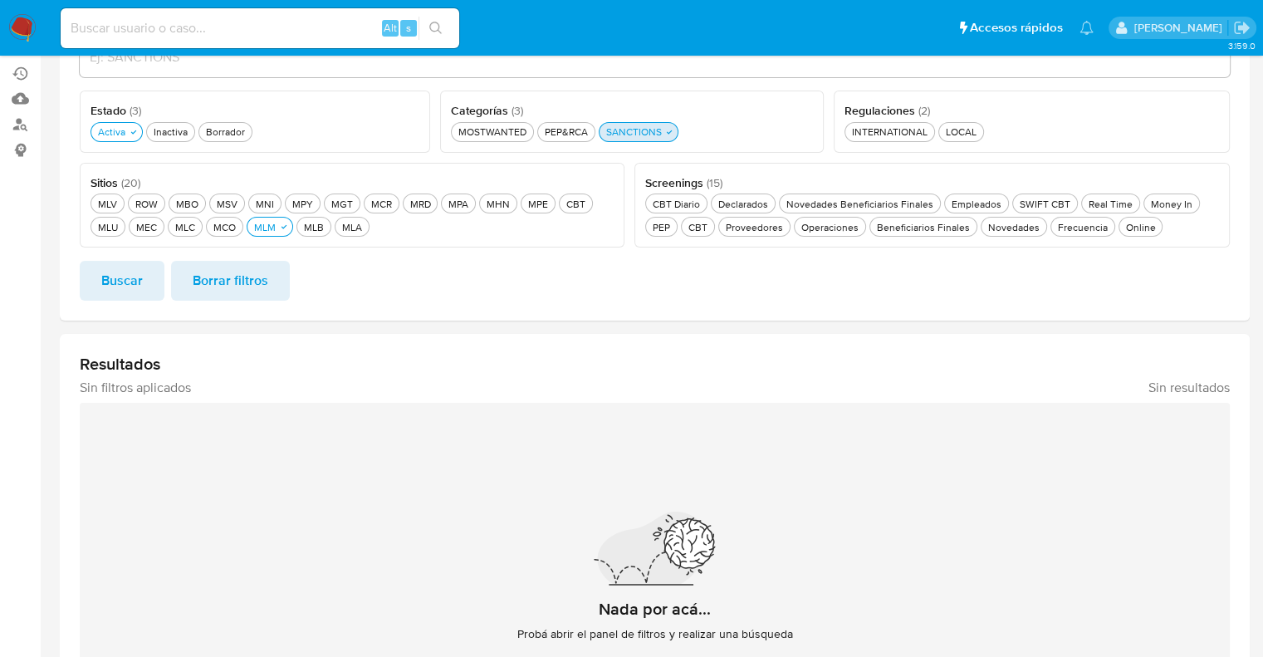
click at [621, 132] on div "SANCTIONS SANCTIONS" at bounding box center [634, 132] width 62 height 14
click at [148, 278] on button "Buscar" at bounding box center [122, 281] width 85 height 40
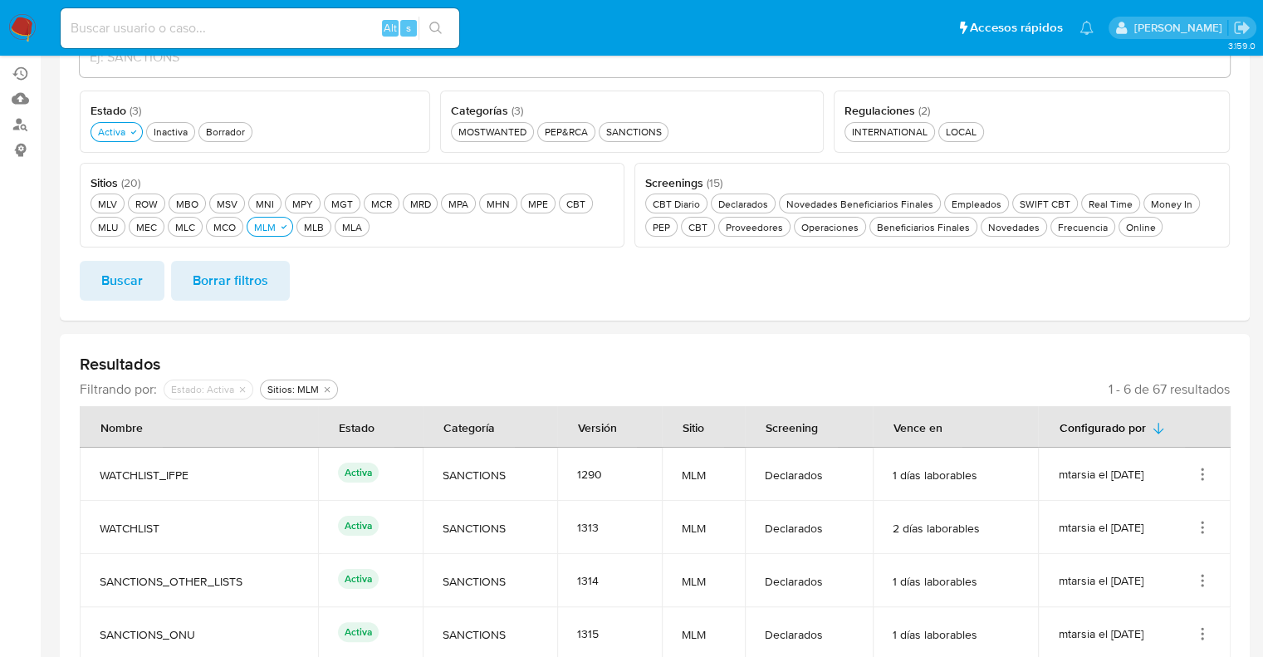
click at [857, 38] on ul "Pausado Ver notificaciones Alt s Accesos rápidos Presiona las siguientes teclas…" at bounding box center [577, 28] width 1050 height 42
click at [1126, 233] on div "Online Online" at bounding box center [1141, 227] width 37 height 14
click at [645, 135] on div "SANCTIONS SANCTIONS" at bounding box center [634, 132] width 62 height 14
click at [140, 288] on span "Buscar" at bounding box center [122, 280] width 42 height 37
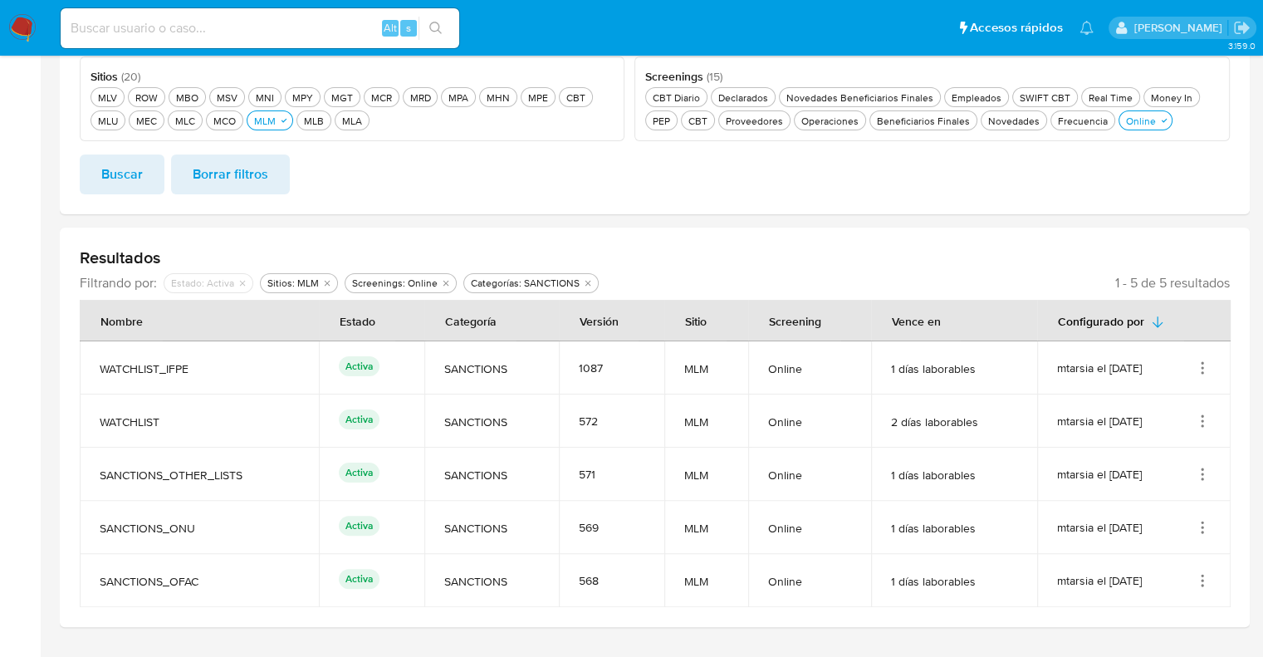
scroll to position [338, 0]
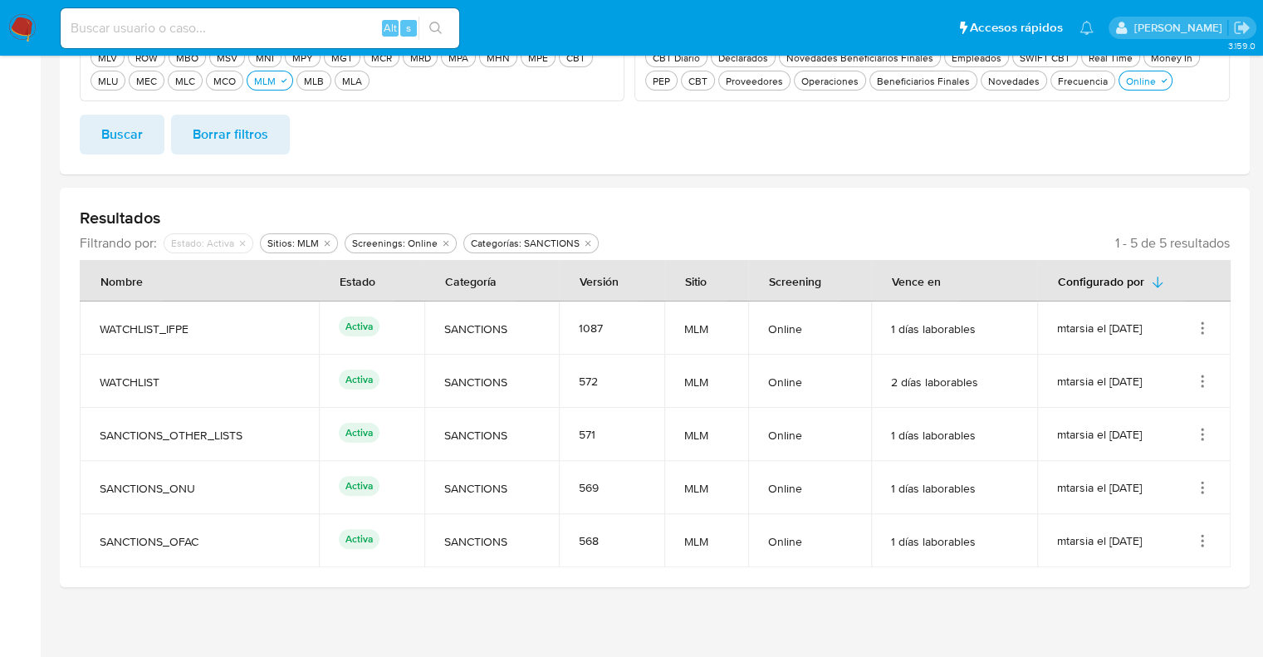
click at [1205, 544] on icon "Acciones" at bounding box center [1202, 540] width 17 height 17
click at [1162, 418] on button "Ver detalles" at bounding box center [1137, 415] width 150 height 44
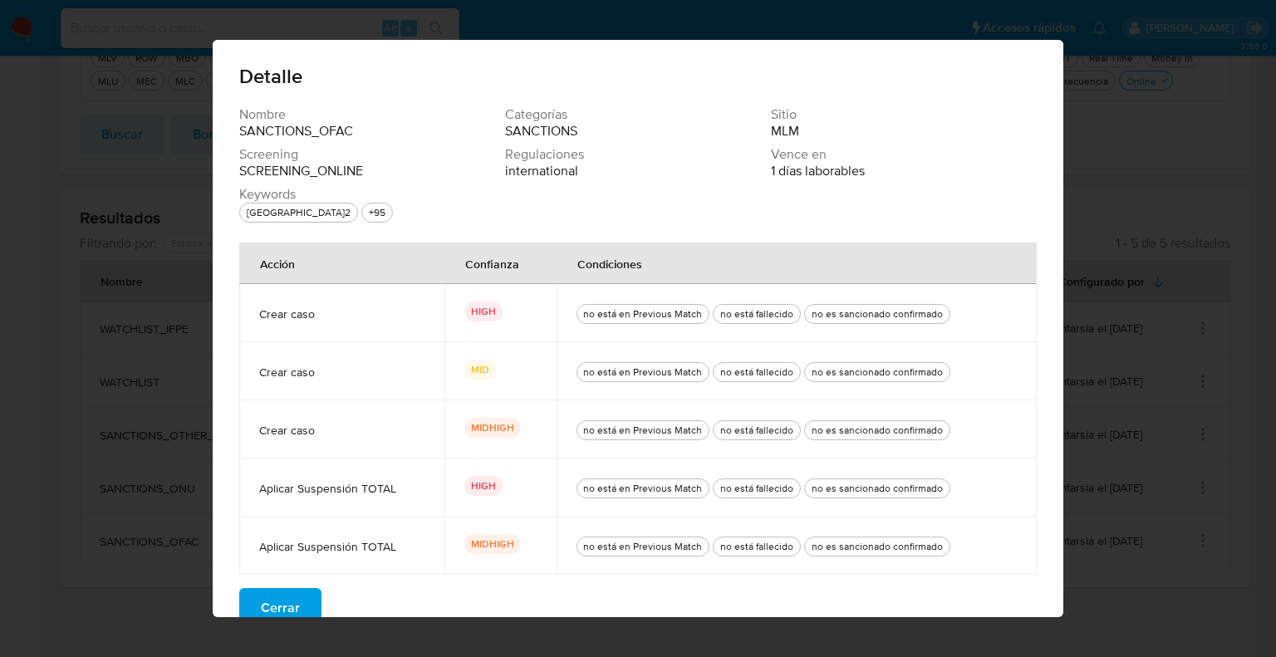
click at [118, 532] on div "Detalle Nombre SANCTIONS_OFAC Categorías SANCTIONS Sitio MLM Screening SCREENIN…" at bounding box center [638, 328] width 1276 height 657
click at [249, 597] on button "Cerrar" at bounding box center [280, 608] width 82 height 40
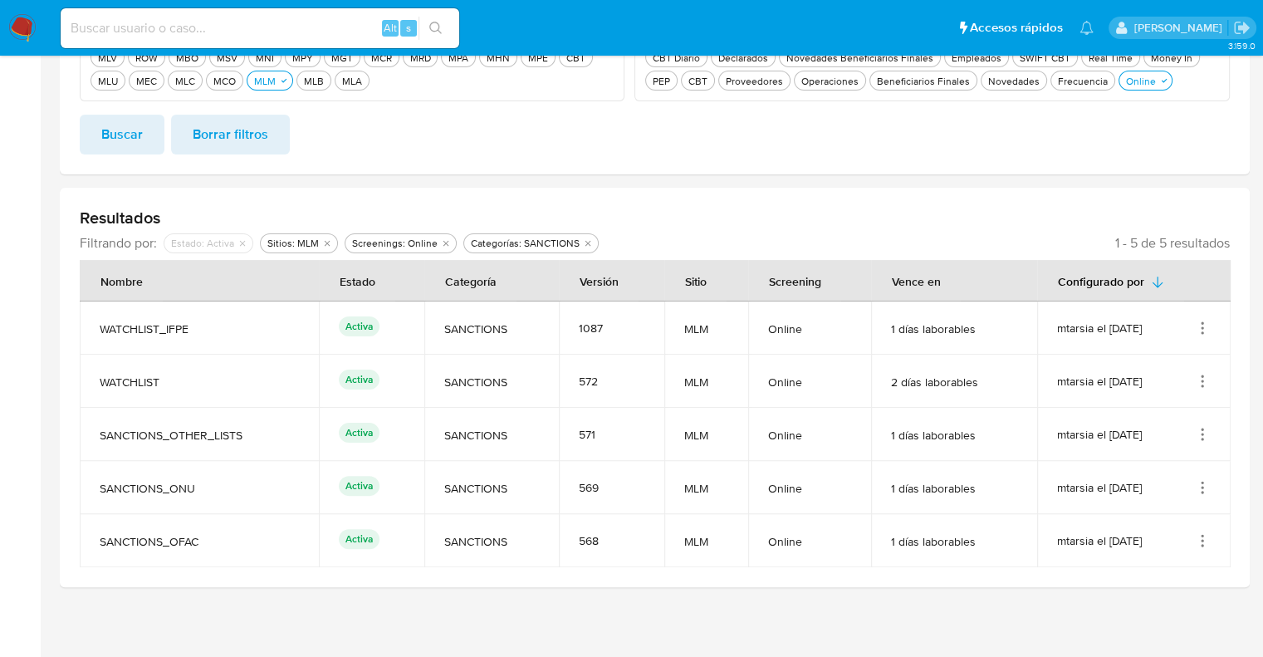
scroll to position [0, 0]
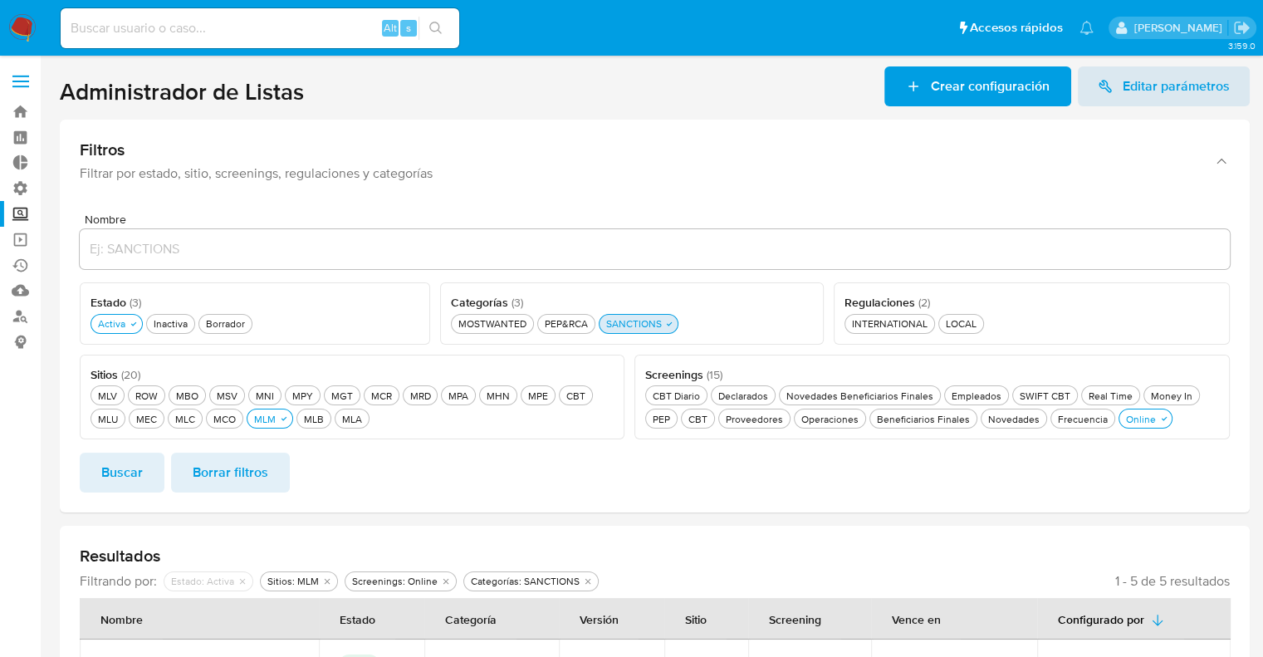
click at [654, 318] on div "SANCTIONS SANCTIONS" at bounding box center [634, 323] width 62 height 14
click at [120, 473] on span "Buscar" at bounding box center [122, 472] width 42 height 37
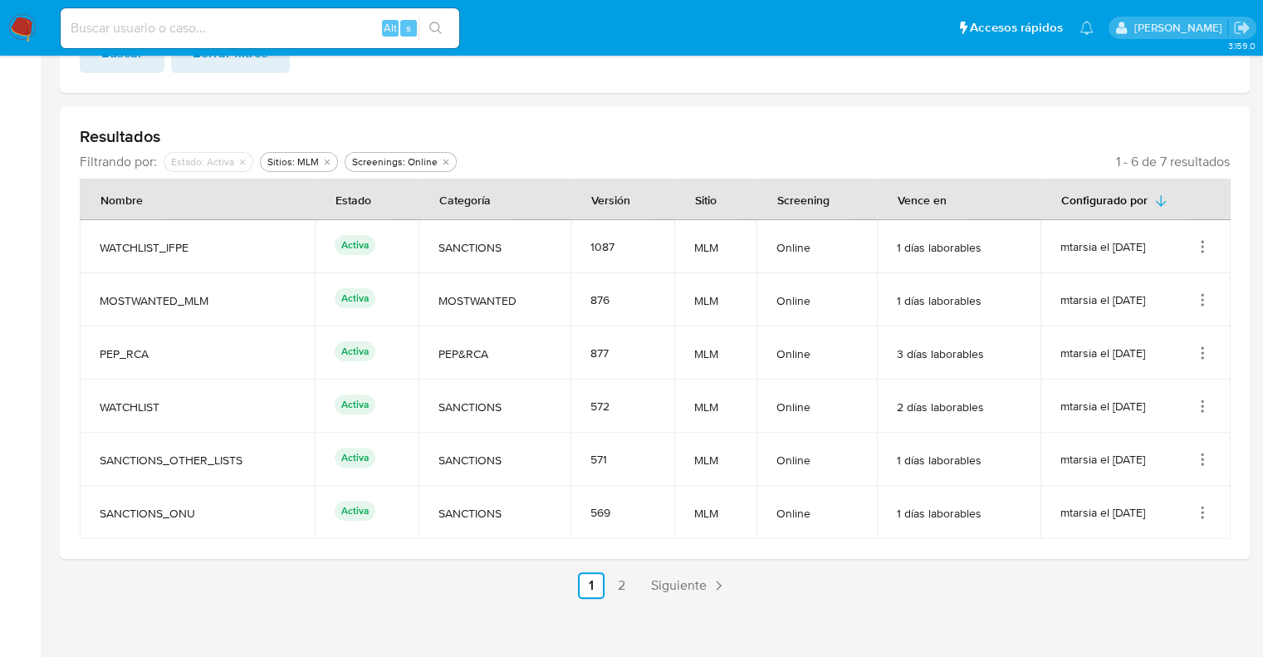
scroll to position [431, 0]
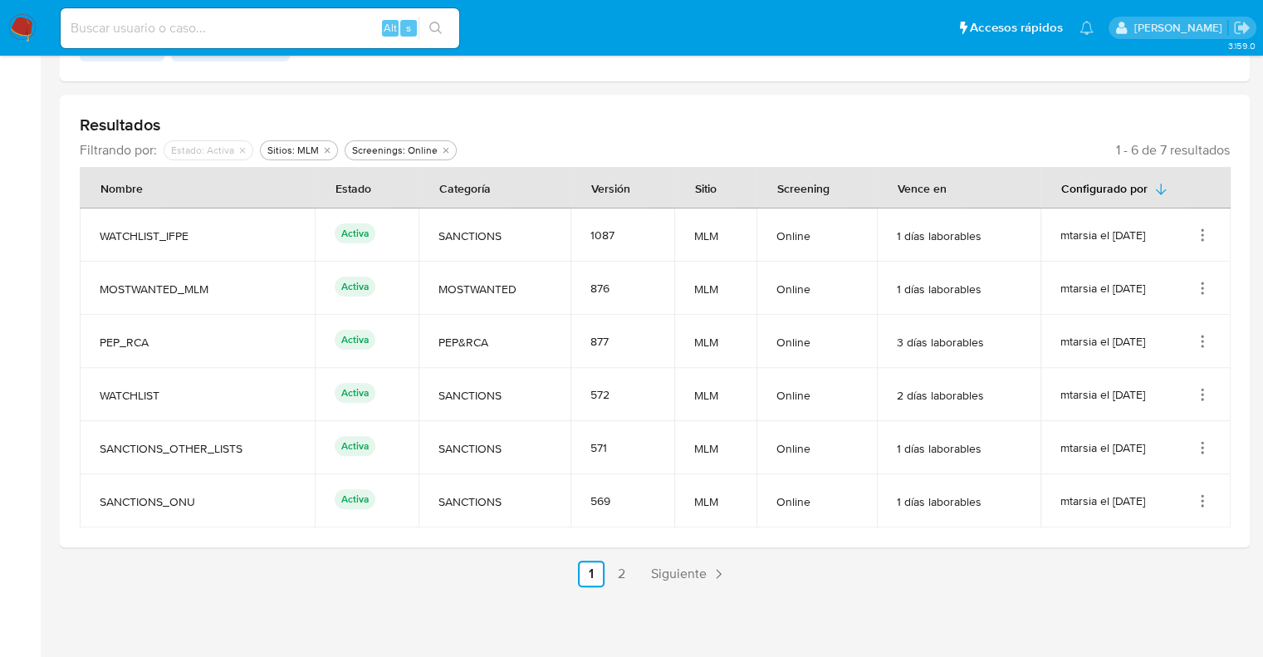
click at [1166, 581] on ul "Anterior 1 2 Siguiente" at bounding box center [655, 574] width 1190 height 27
click at [1206, 287] on icon "Acciones" at bounding box center [1202, 288] width 17 height 17
click at [1160, 327] on button "Ver detalles" at bounding box center [1137, 328] width 150 height 44
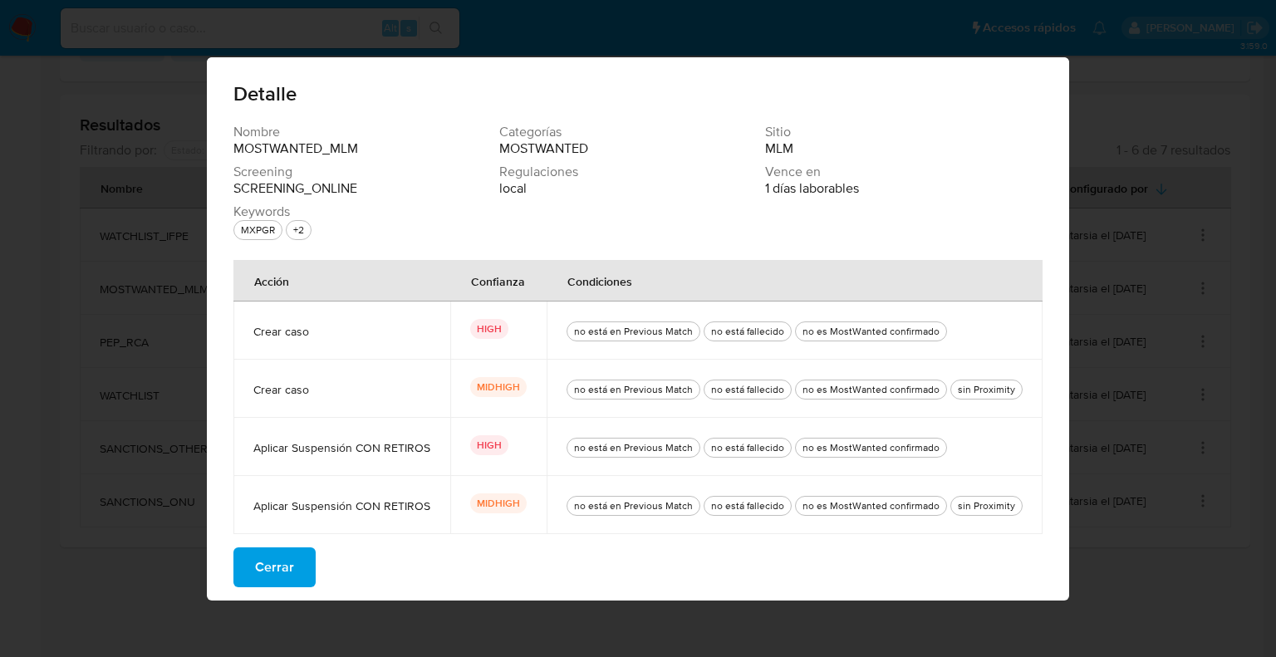
click at [125, 562] on div "Detalle Nombre MOSTWANTED_MLM Categorías MOSTWANTED Sitio MLM Screening SCREENI…" at bounding box center [638, 328] width 1276 height 657
click at [308, 567] on button "Cerrar" at bounding box center [274, 567] width 82 height 40
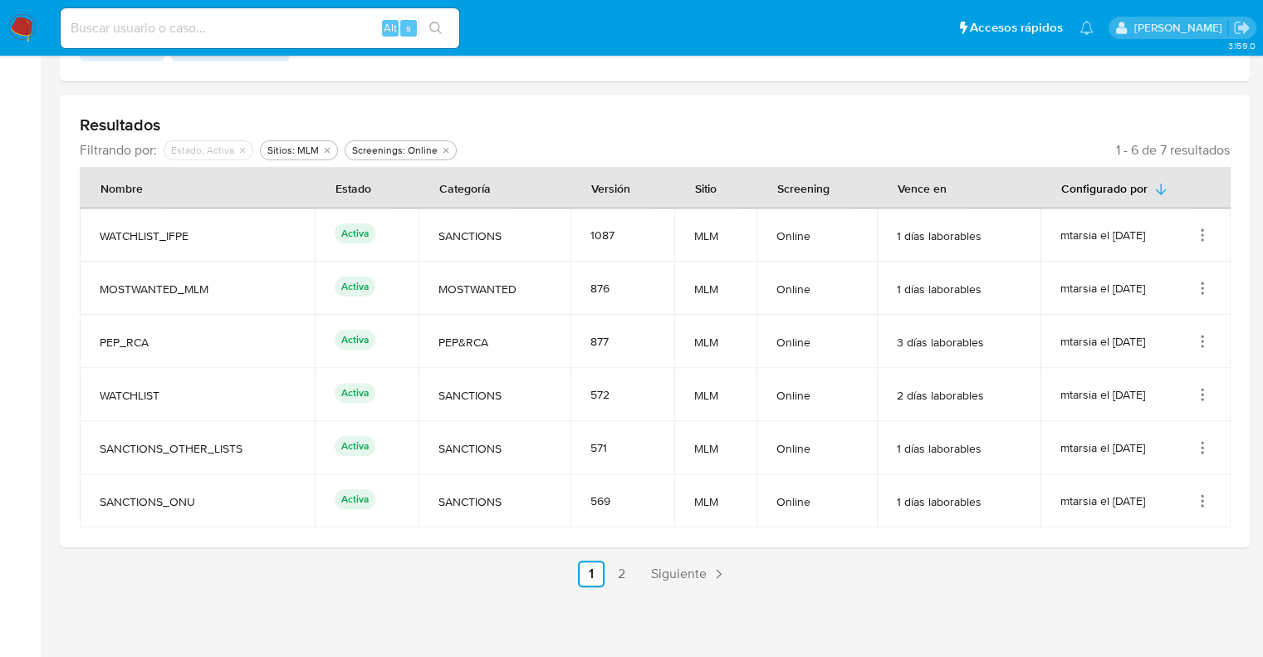
click at [70, 558] on section "Administrador de Listas Crear configuración Editar parámetros Filtros Filtrar p…" at bounding box center [655, 111] width 1190 height 952
click at [1200, 346] on icon "Acciones" at bounding box center [1202, 341] width 17 height 17
click at [1184, 378] on button "Ver detalles" at bounding box center [1137, 381] width 150 height 44
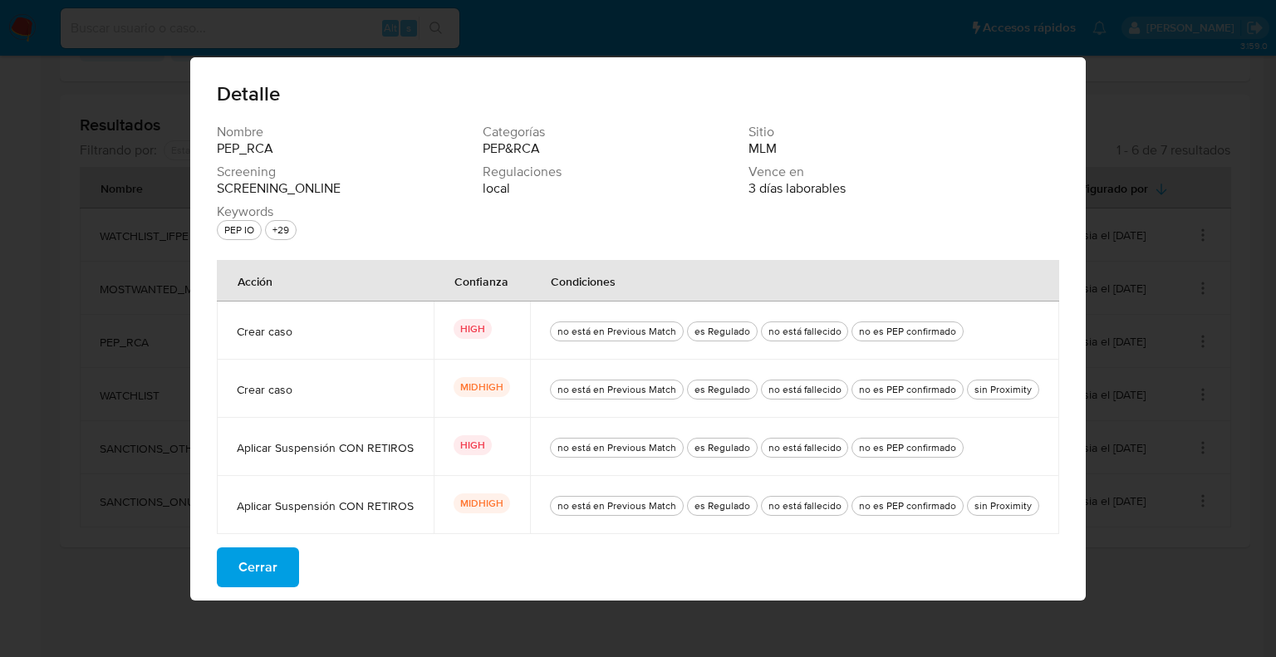
click at [288, 557] on button "Cerrar" at bounding box center [258, 567] width 82 height 40
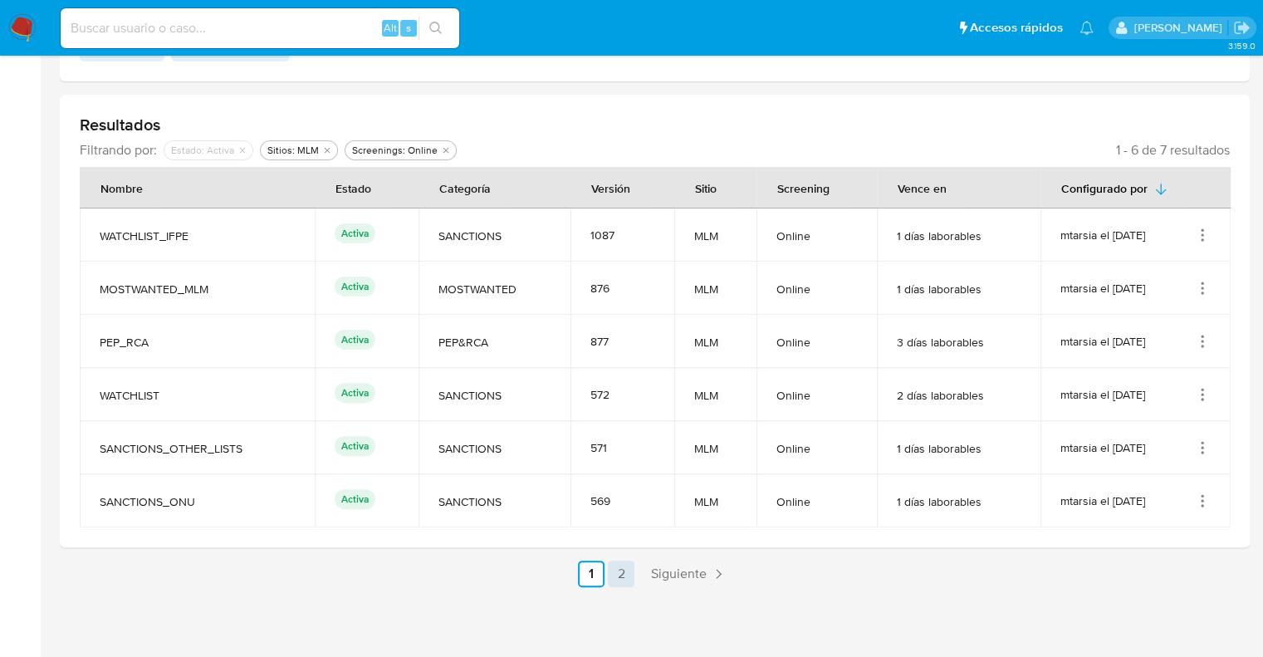
click at [618, 577] on link "2" at bounding box center [621, 574] width 27 height 27
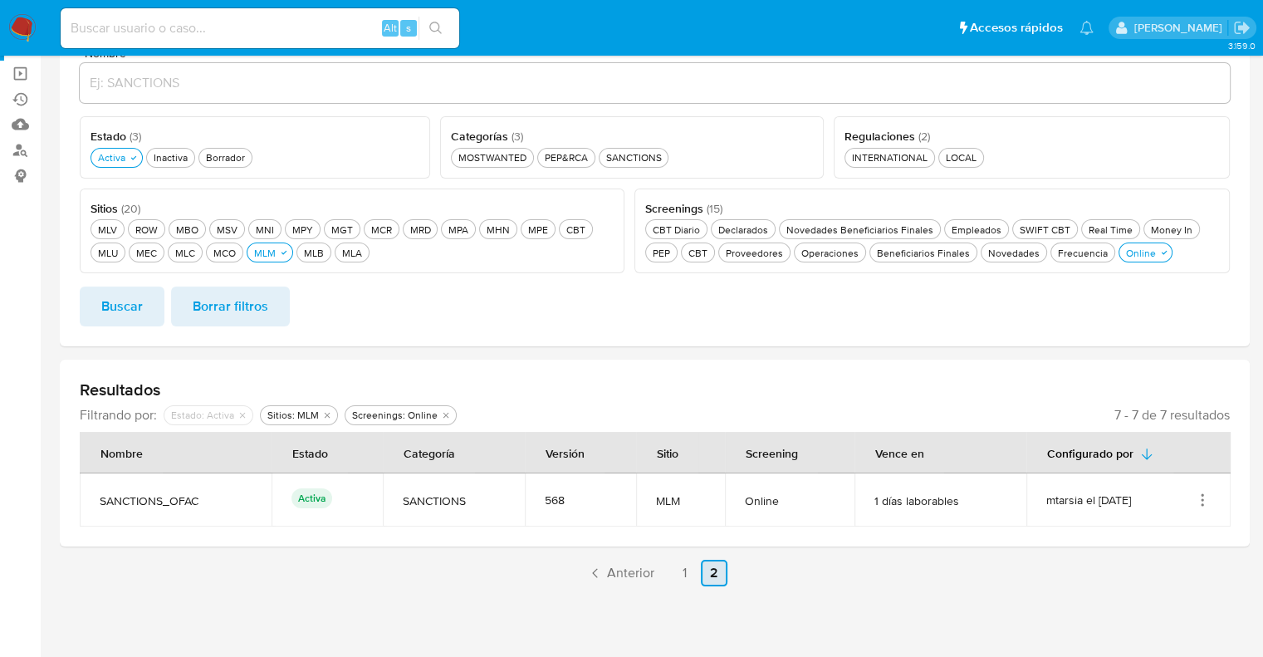
scroll to position [165, 0]
click at [1204, 494] on icon "Acciones" at bounding box center [1202, 501] width 17 height 17
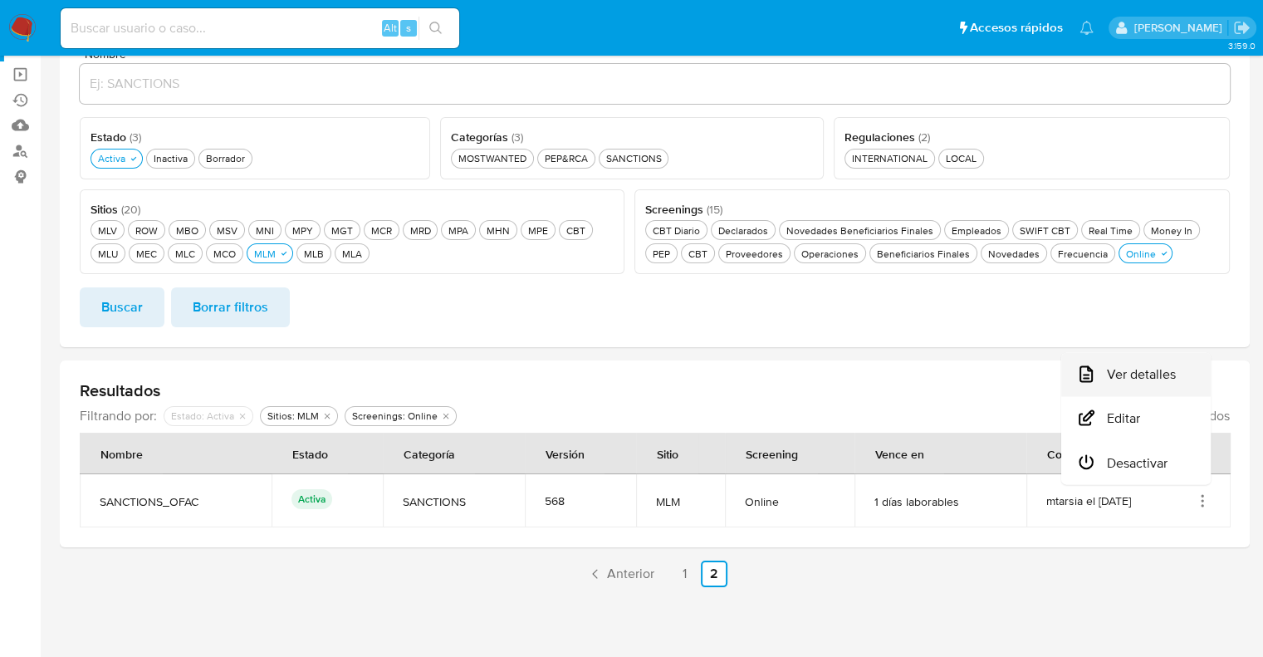
click at [1186, 388] on button "Ver detalles" at bounding box center [1137, 375] width 150 height 44
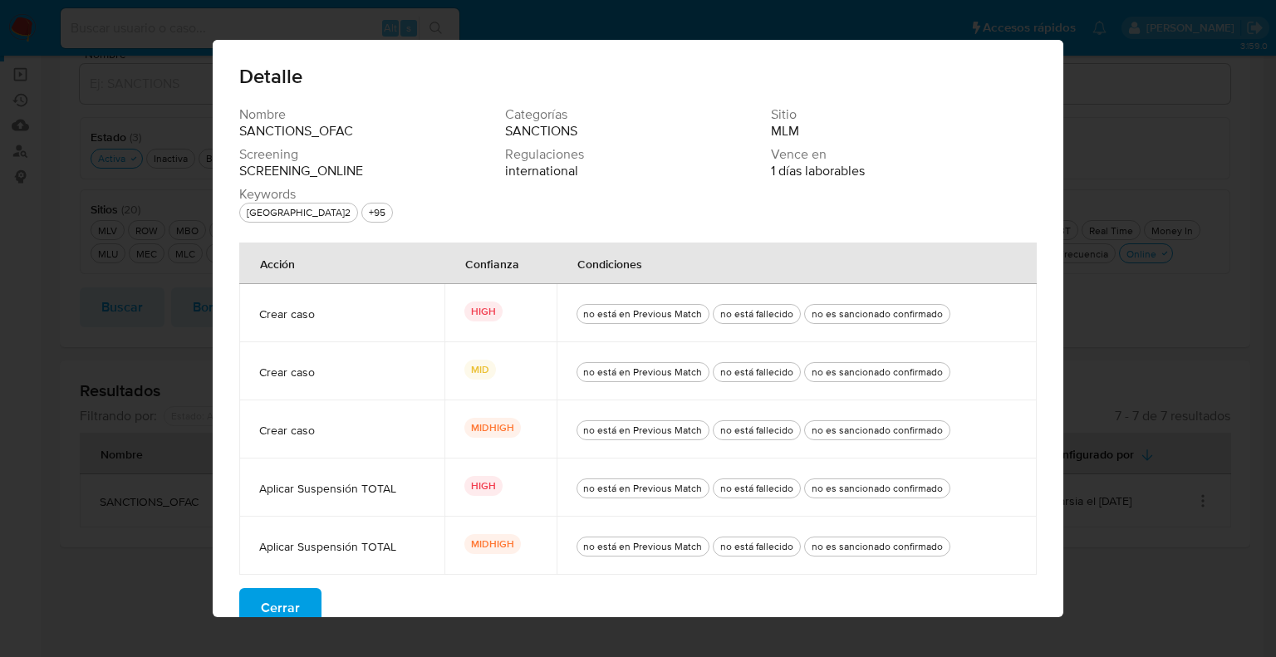
click at [70, 535] on div "Detalle Nombre SANCTIONS_OFAC Categorías SANCTIONS Sitio MLM Screening SCREENIN…" at bounding box center [638, 328] width 1276 height 657
click at [295, 597] on button "Cerrar" at bounding box center [280, 608] width 82 height 40
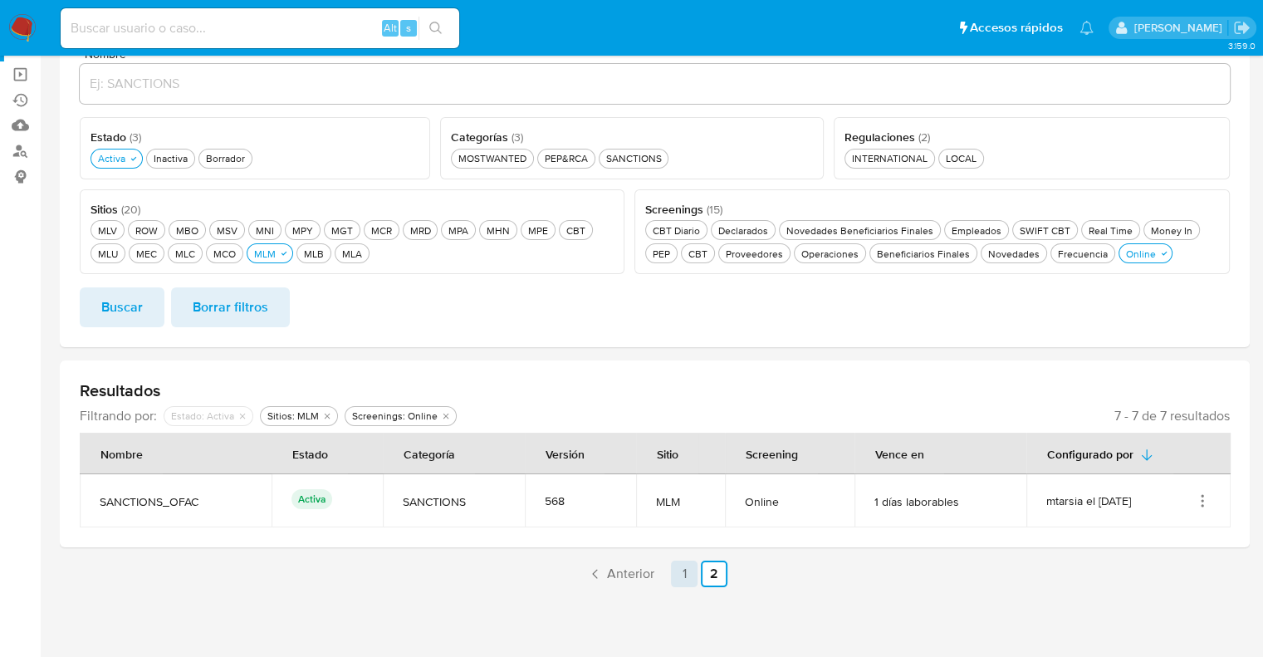
click at [688, 576] on link "1" at bounding box center [684, 574] width 27 height 27
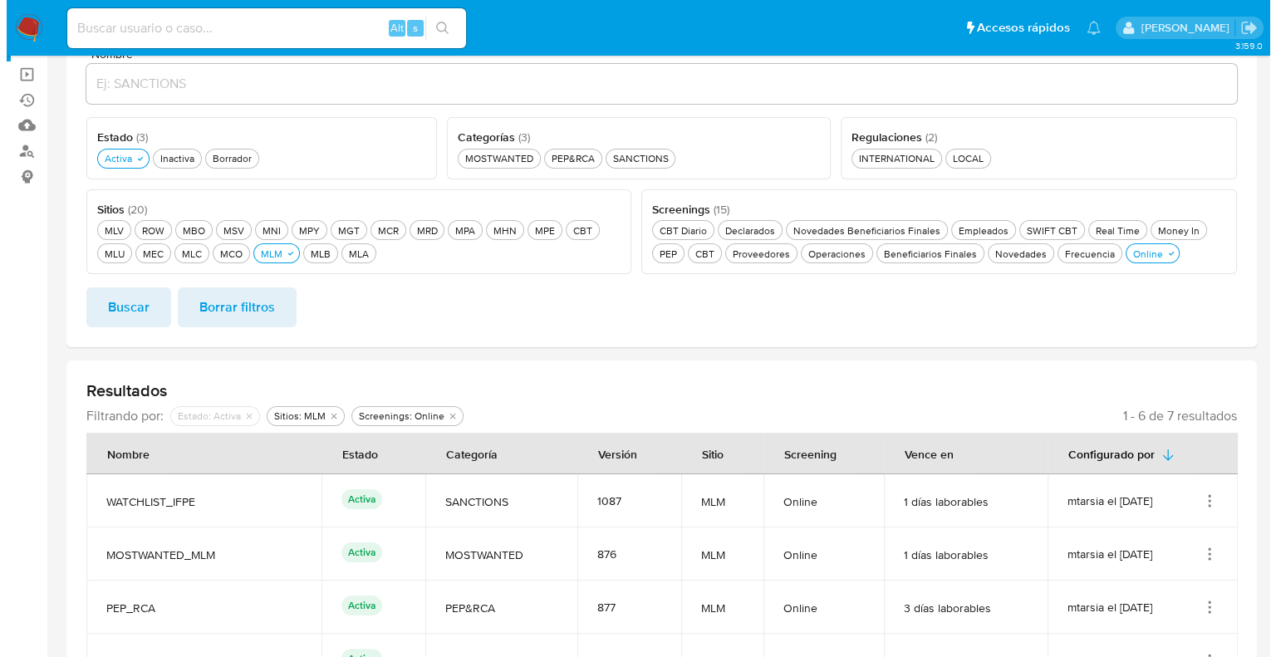
scroll to position [431, 0]
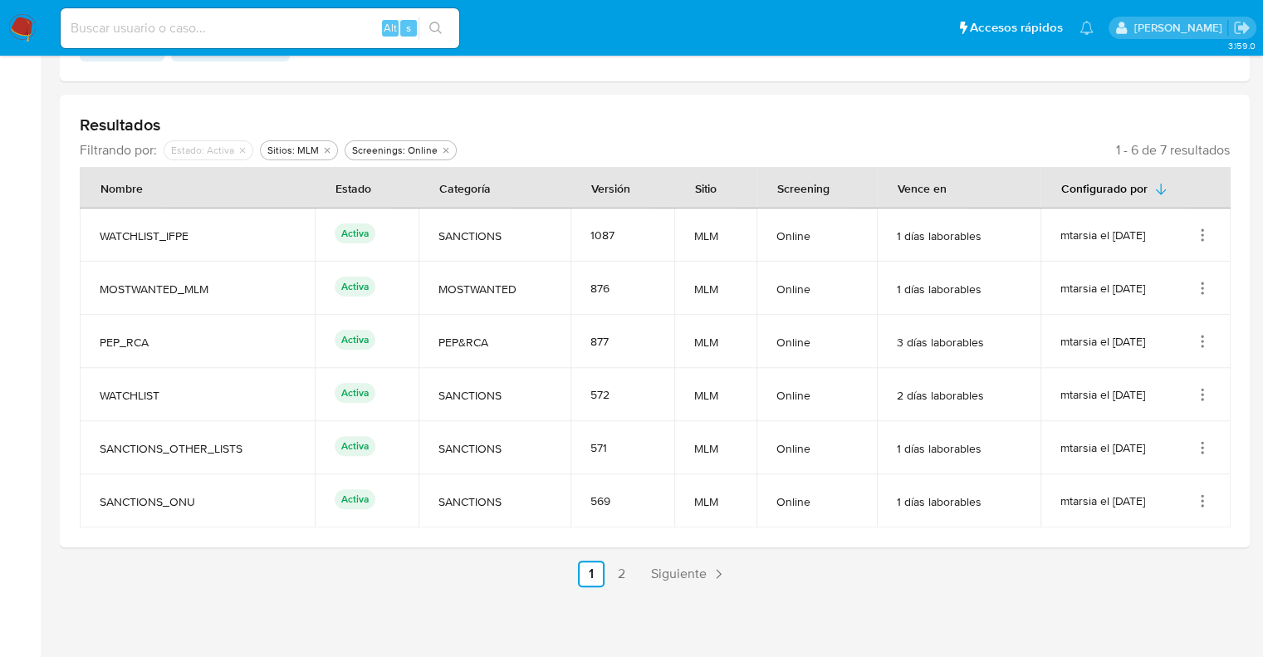
click at [1204, 395] on icon "Acciones" at bounding box center [1202, 394] width 17 height 17
click at [1180, 443] on button "Ver detalles" at bounding box center [1137, 434] width 150 height 44
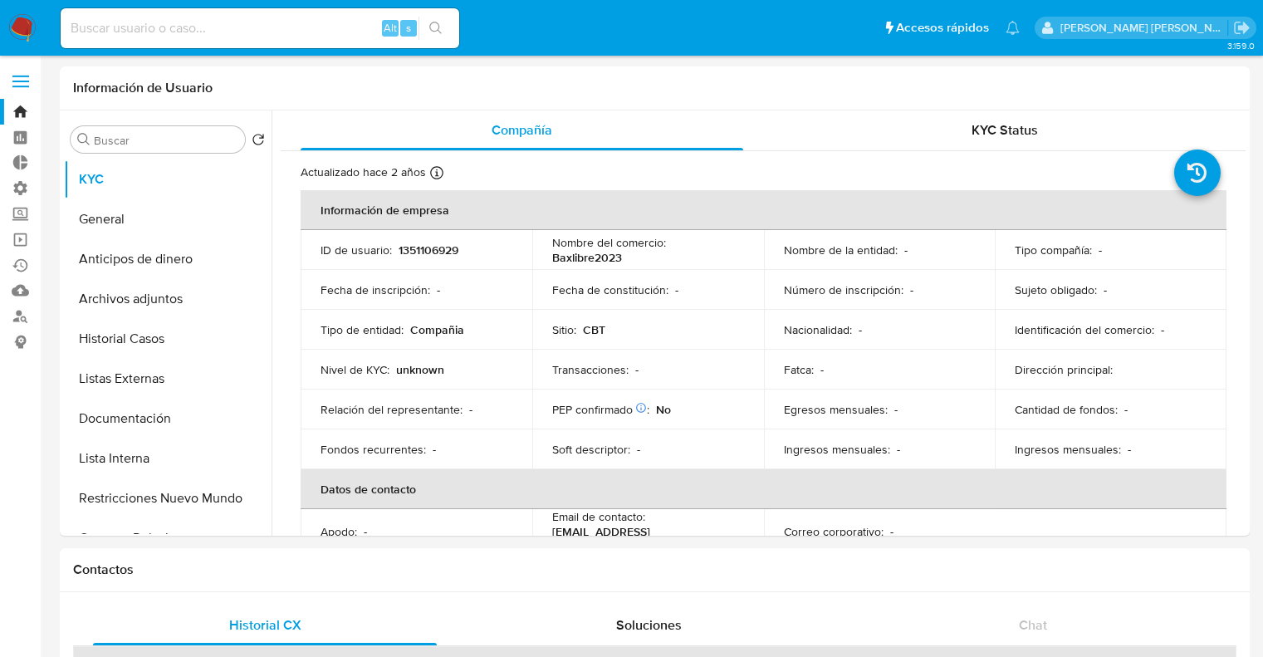
select select "10"
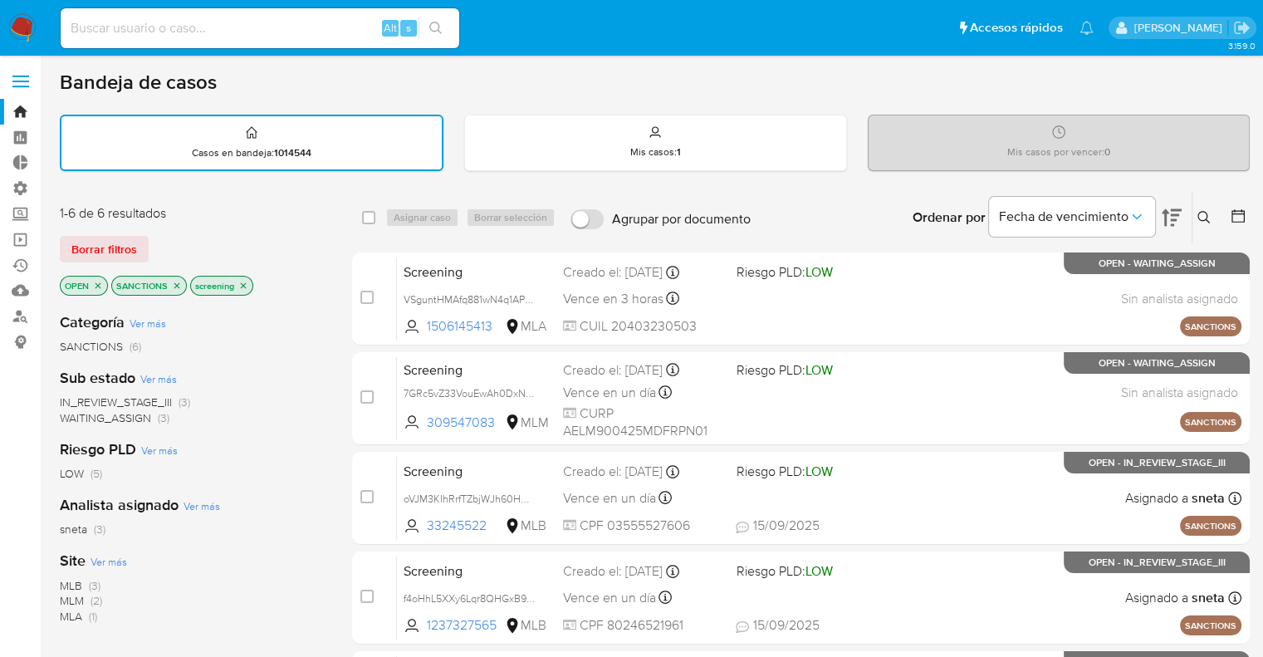
click at [159, 236] on div "Borrar filtros" at bounding box center [193, 249] width 266 height 27
click at [176, 285] on icon "close-filter" at bounding box center [177, 286] width 10 height 10
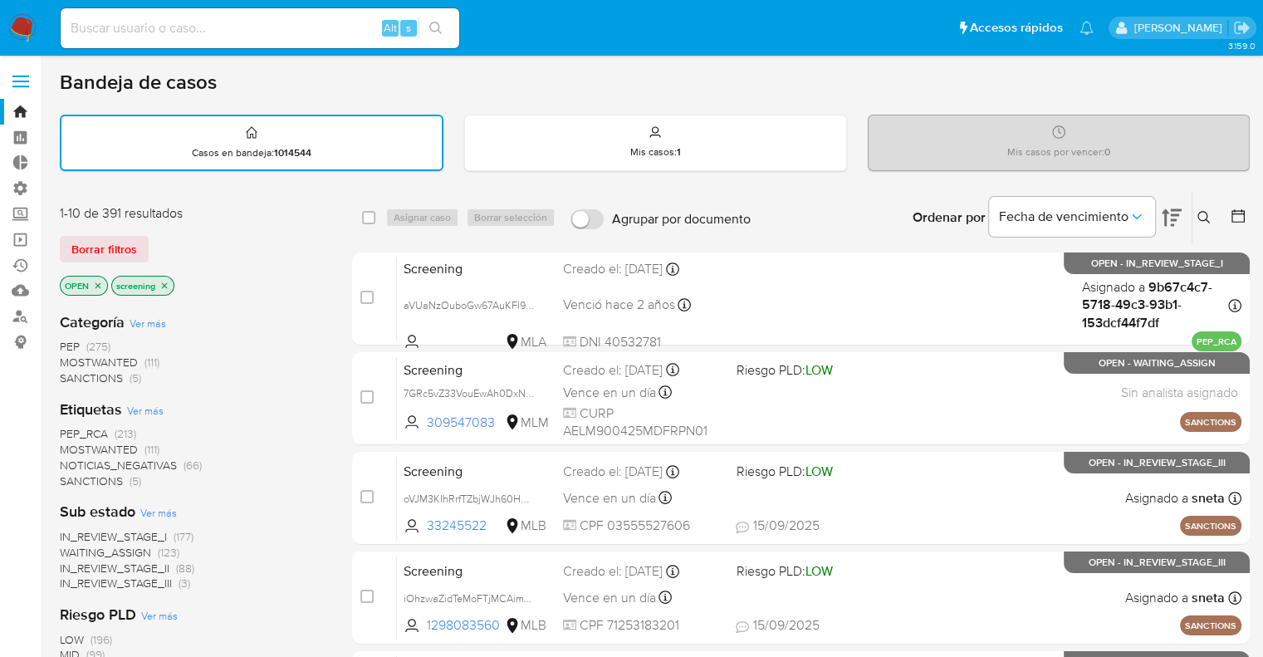
click at [159, 242] on div "Borrar filtros" at bounding box center [193, 249] width 266 height 27
click at [169, 245] on div "Borrar filtros" at bounding box center [193, 249] width 266 height 27
click at [147, 253] on div "Borrar filtros" at bounding box center [193, 249] width 266 height 27
click at [148, 240] on div "Borrar filtros" at bounding box center [193, 249] width 266 height 27
click at [70, 473] on span "SANCTIONS" at bounding box center [91, 481] width 63 height 17
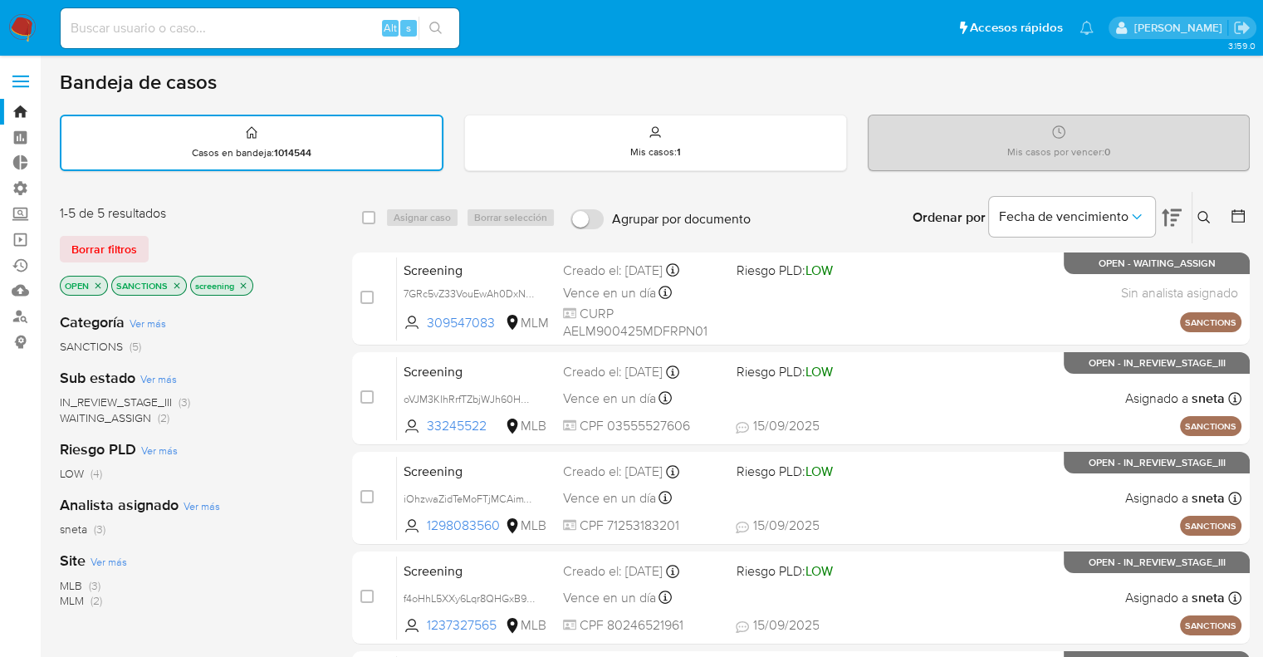
click at [175, 285] on icon "close-filter" at bounding box center [177, 286] width 10 height 10
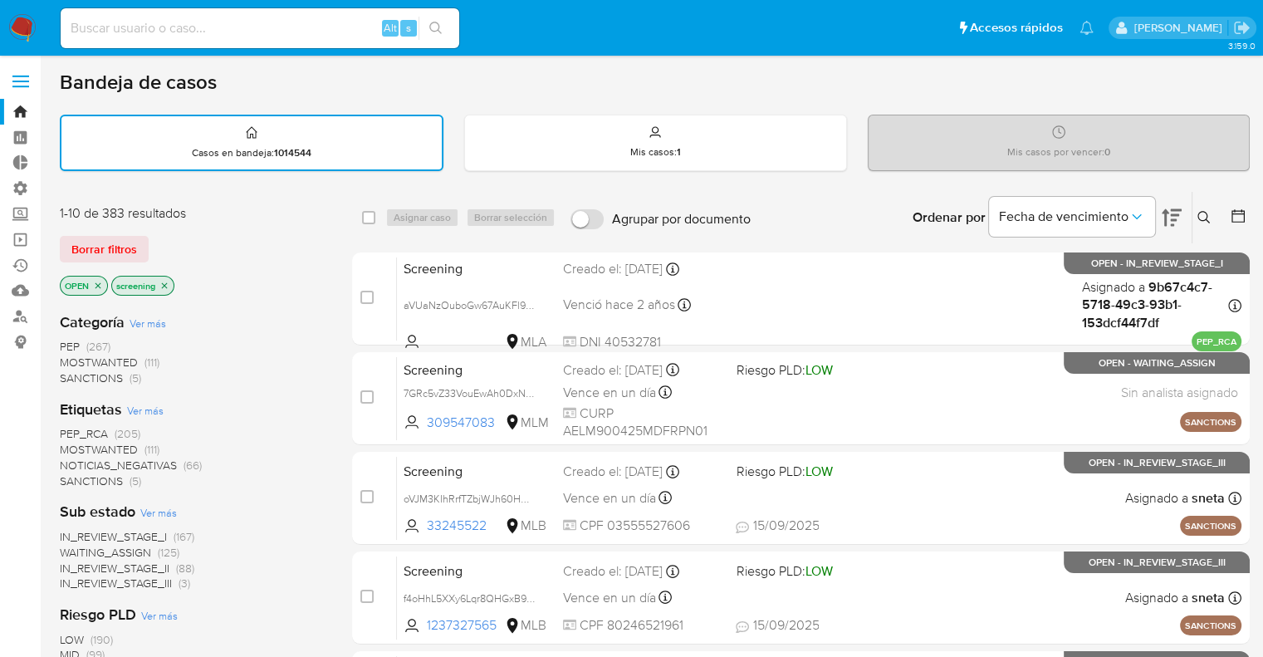
click at [76, 444] on span "MOSTWANTED" at bounding box center [99, 449] width 78 height 17
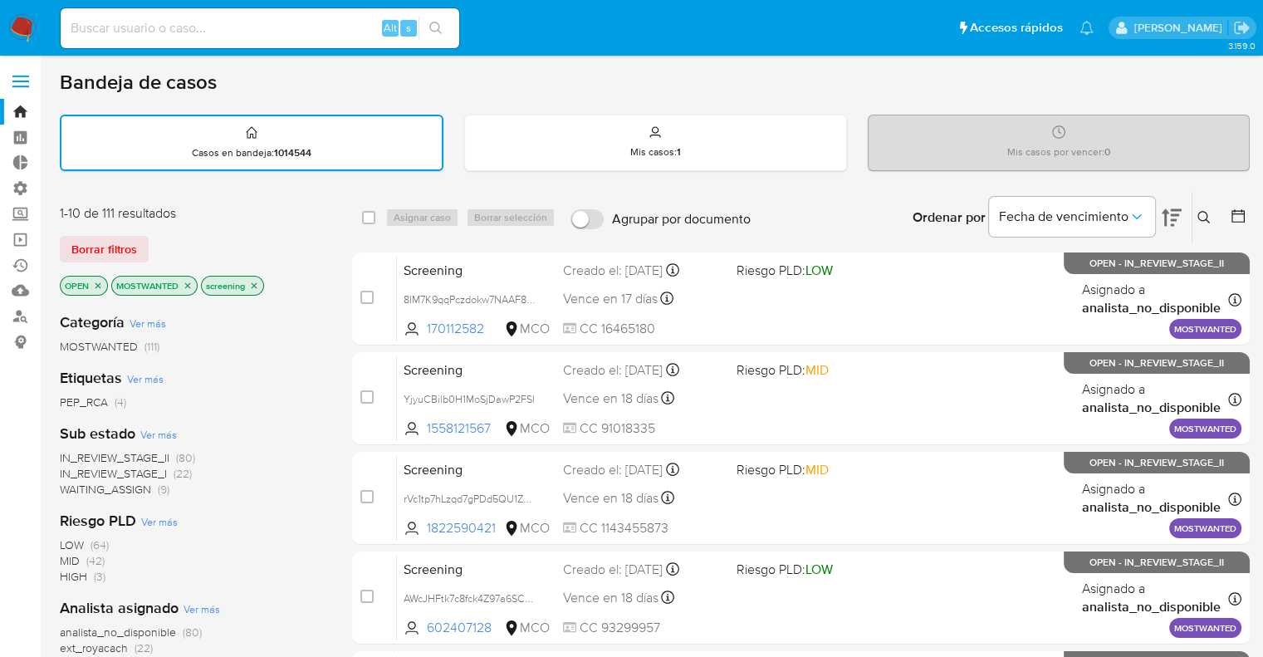
click at [235, 238] on div "Borrar filtros" at bounding box center [193, 249] width 266 height 27
click at [225, 236] on div "Borrar filtros" at bounding box center [193, 249] width 266 height 27
click at [184, 282] on icon "close-filter" at bounding box center [188, 286] width 10 height 10
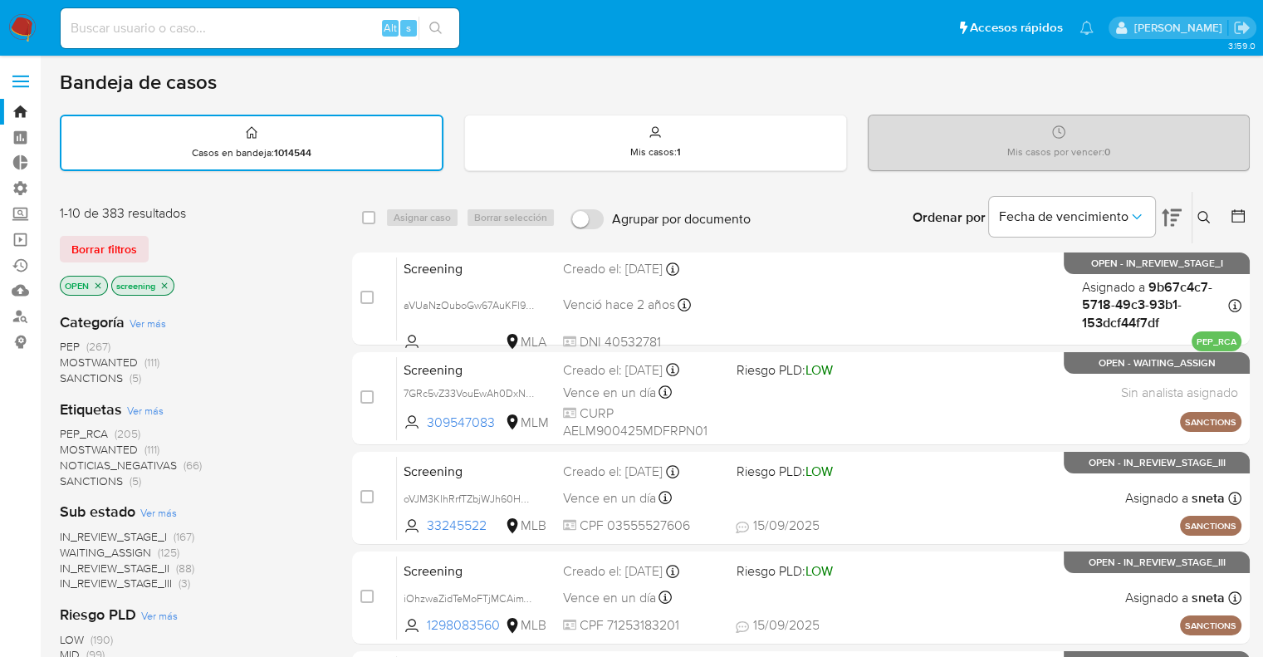
click at [67, 431] on span "PEP_RCA" at bounding box center [84, 433] width 48 height 17
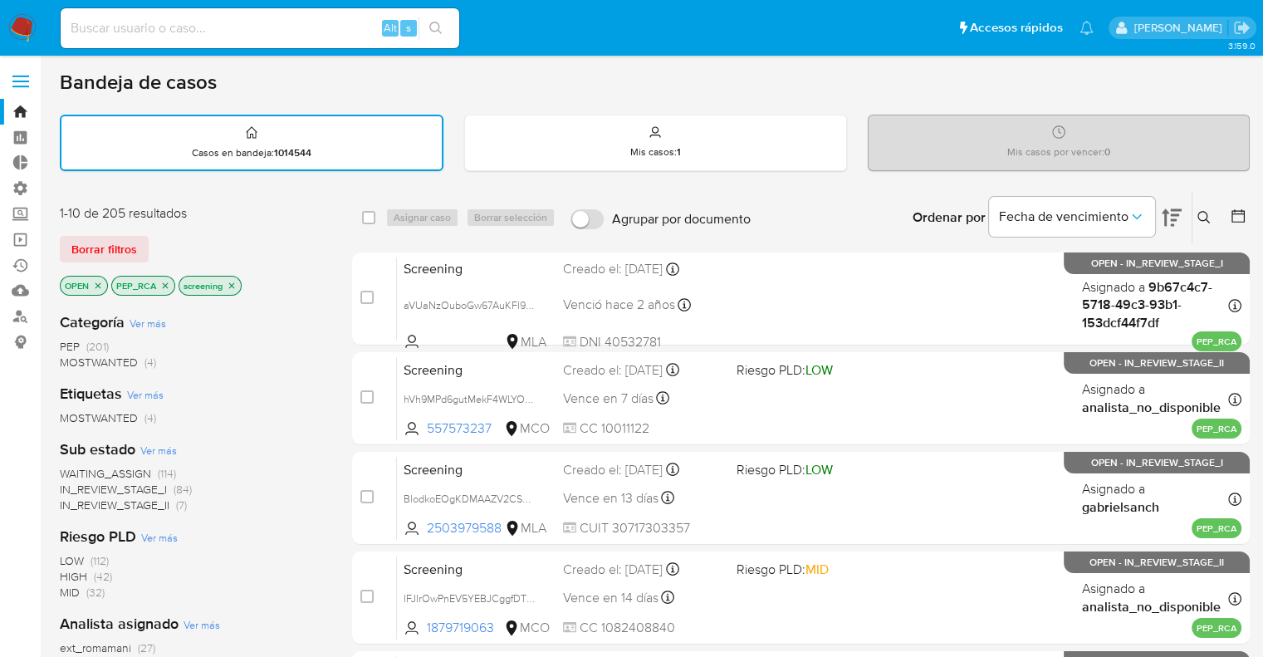
click at [175, 245] on div "Borrar filtros" at bounding box center [193, 249] width 266 height 27
click at [168, 282] on icon "close-filter" at bounding box center [165, 286] width 10 height 10
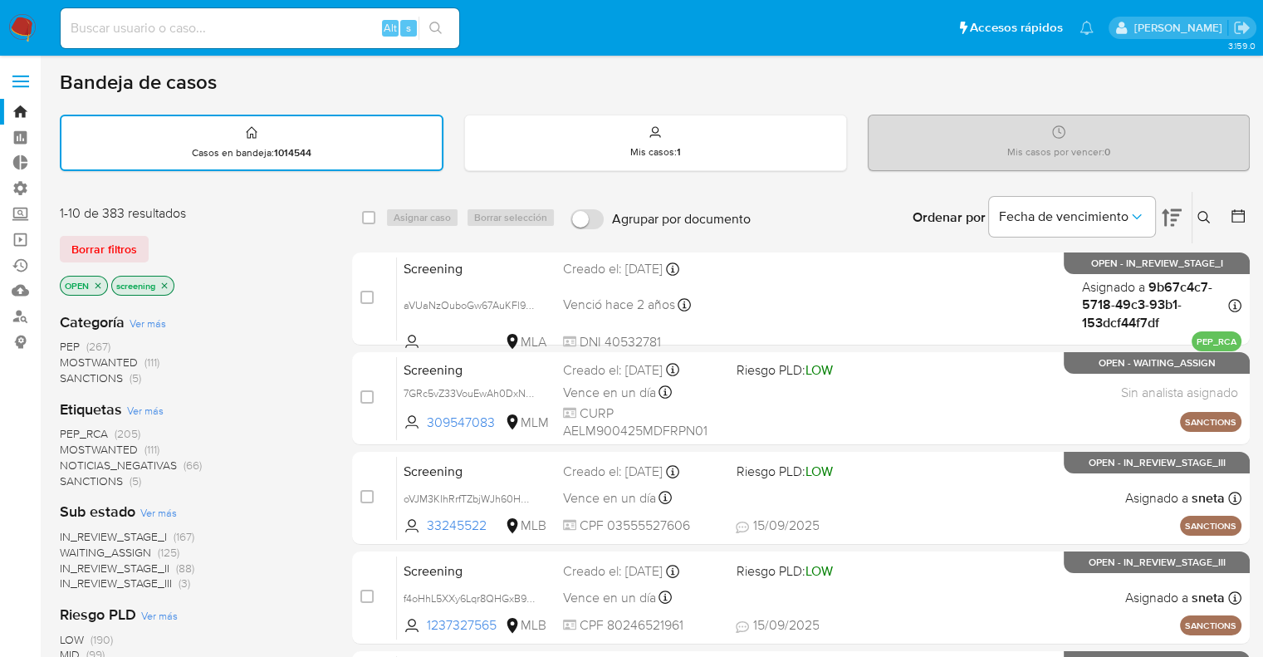
click at [164, 240] on div "Borrar filtros" at bounding box center [193, 249] width 266 height 27
click at [159, 237] on div "Borrar filtros" at bounding box center [193, 249] width 266 height 27
click at [74, 475] on span "SANCTIONS" at bounding box center [91, 481] width 63 height 17
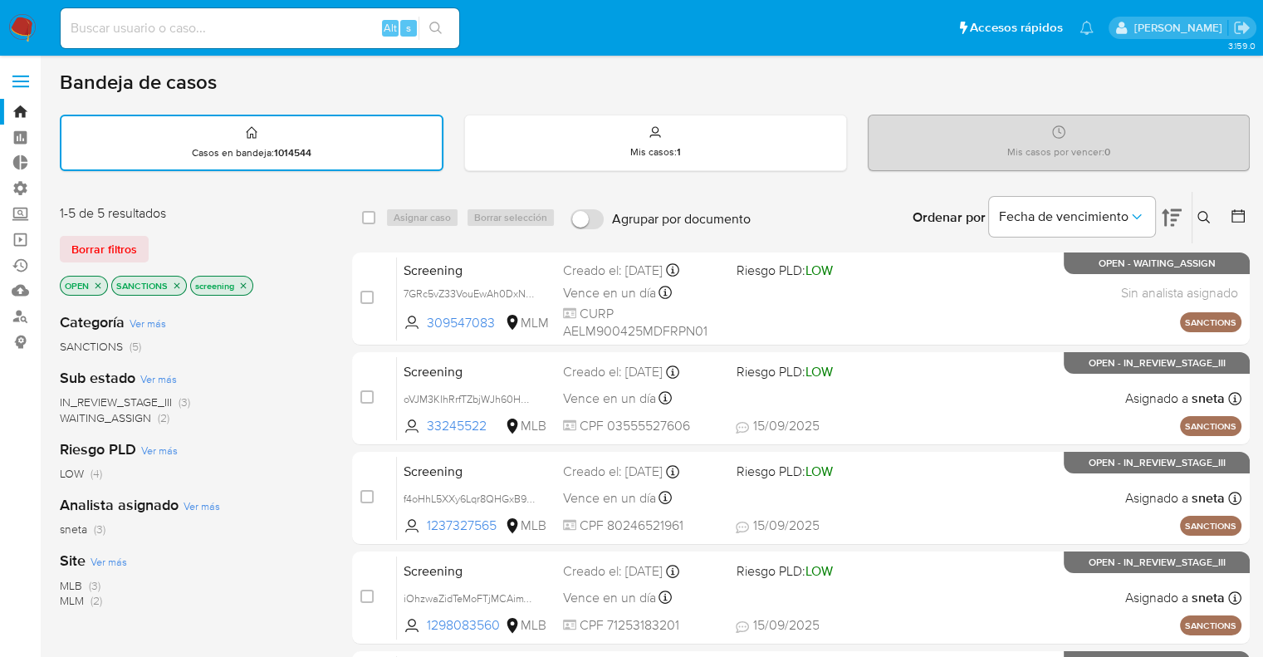
click at [70, 594] on span "MLM" at bounding box center [72, 600] width 24 height 17
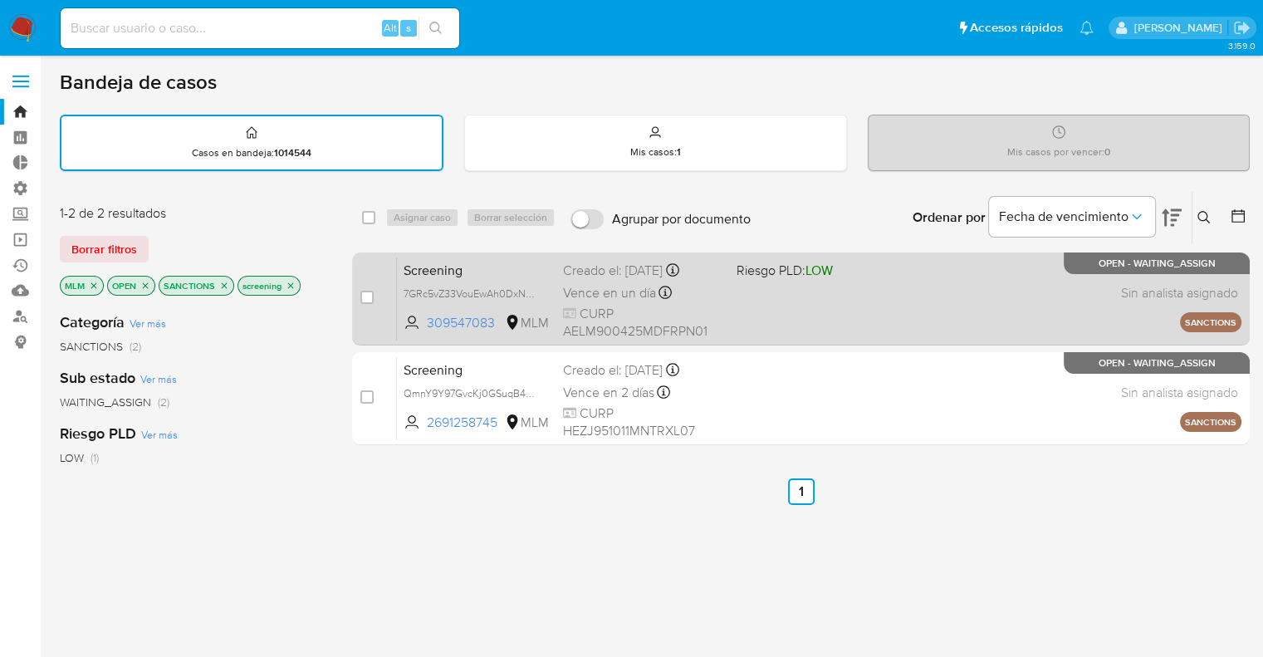
click at [502, 267] on span "Screening" at bounding box center [477, 269] width 146 height 22
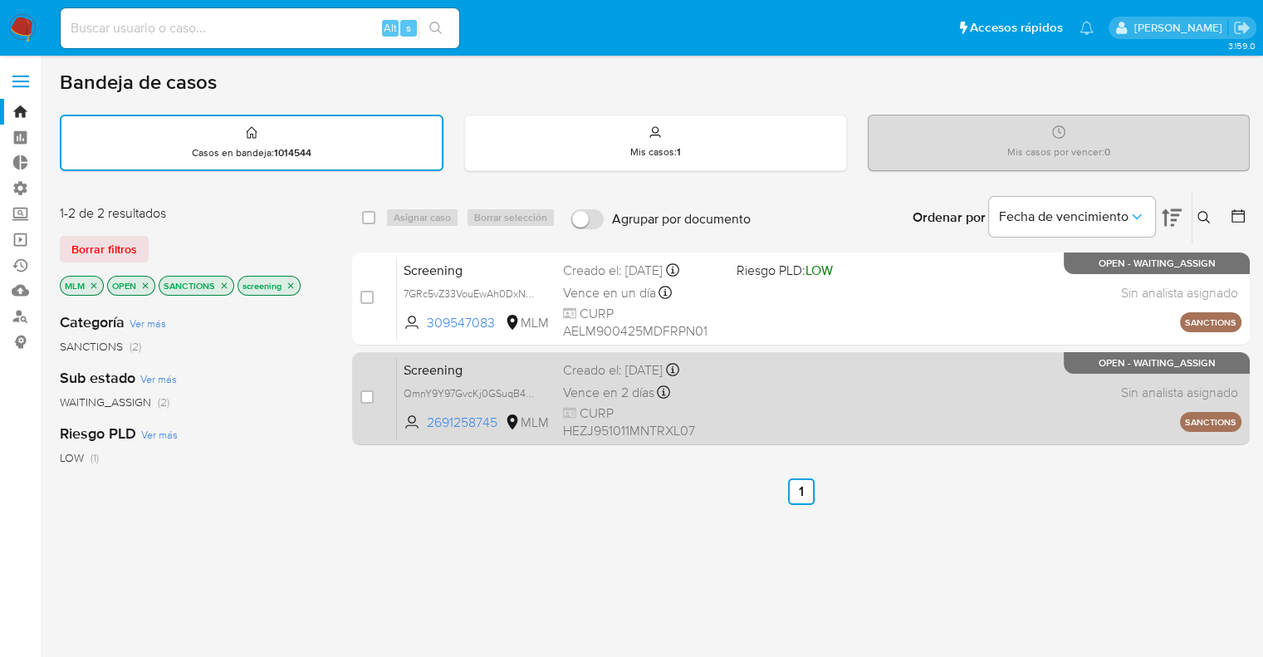
click at [478, 372] on span "Screening" at bounding box center [477, 369] width 146 height 22
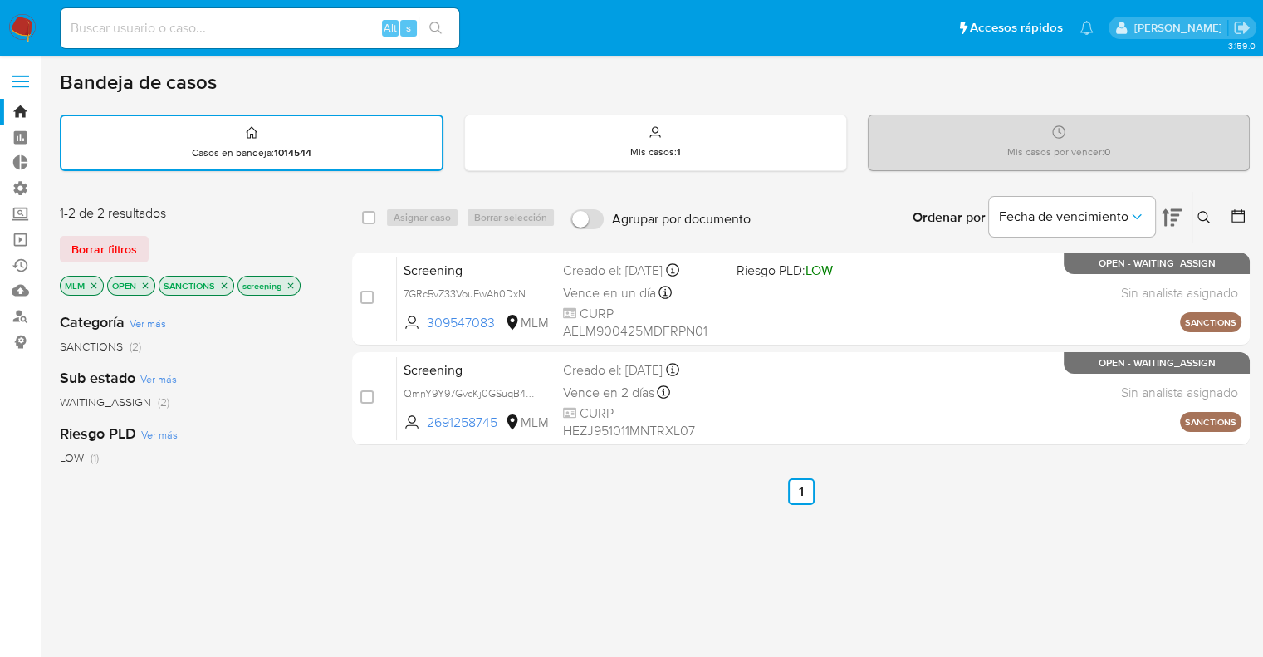
click at [96, 285] on icon "close-filter" at bounding box center [94, 286] width 10 height 10
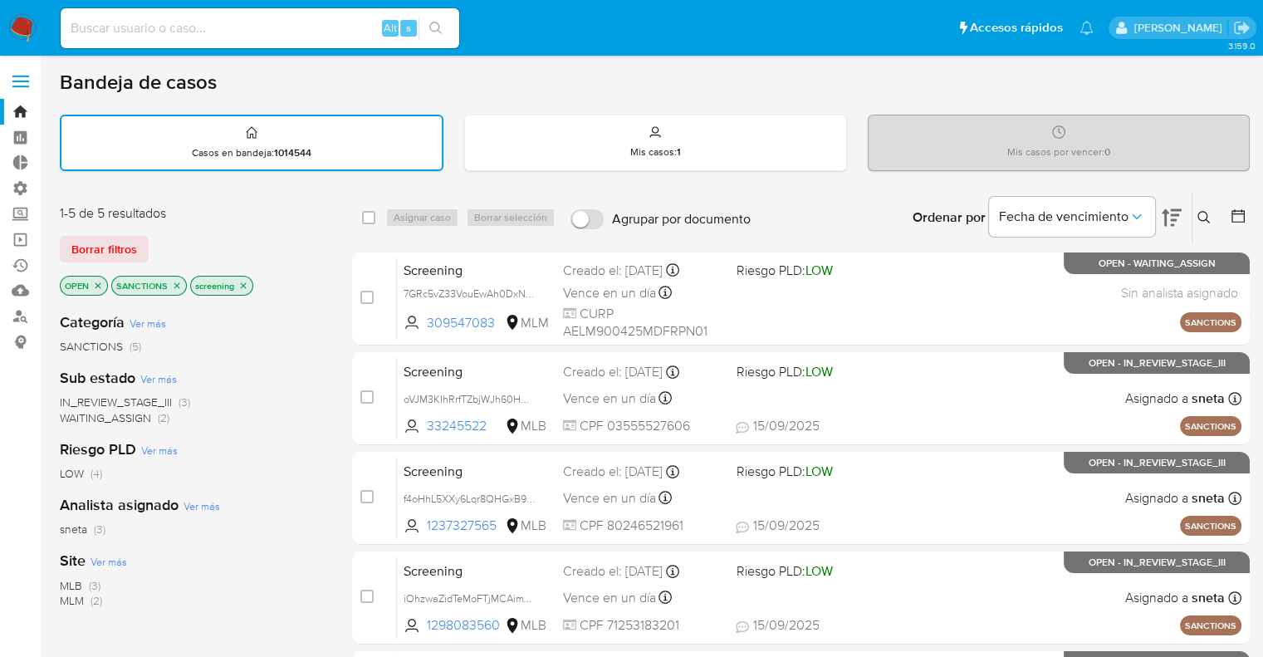
click at [178, 285] on icon "close-filter" at bounding box center [177, 286] width 10 height 10
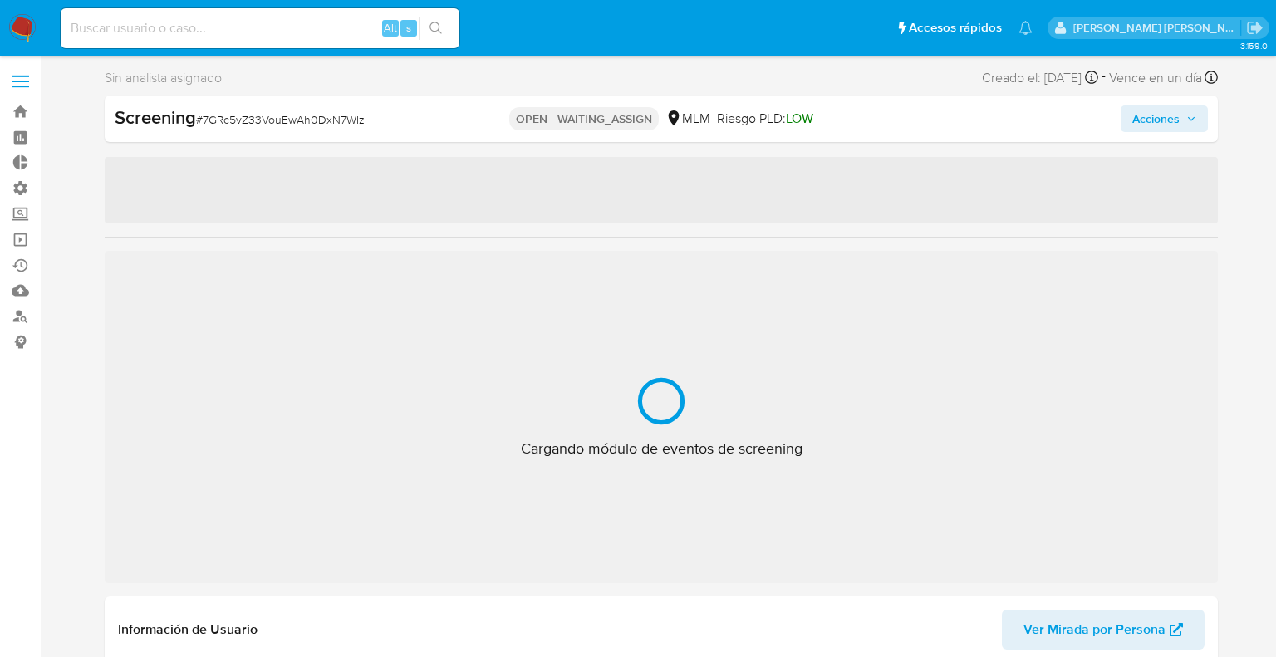
select select "10"
